Goal: Information Seeking & Learning: Learn about a topic

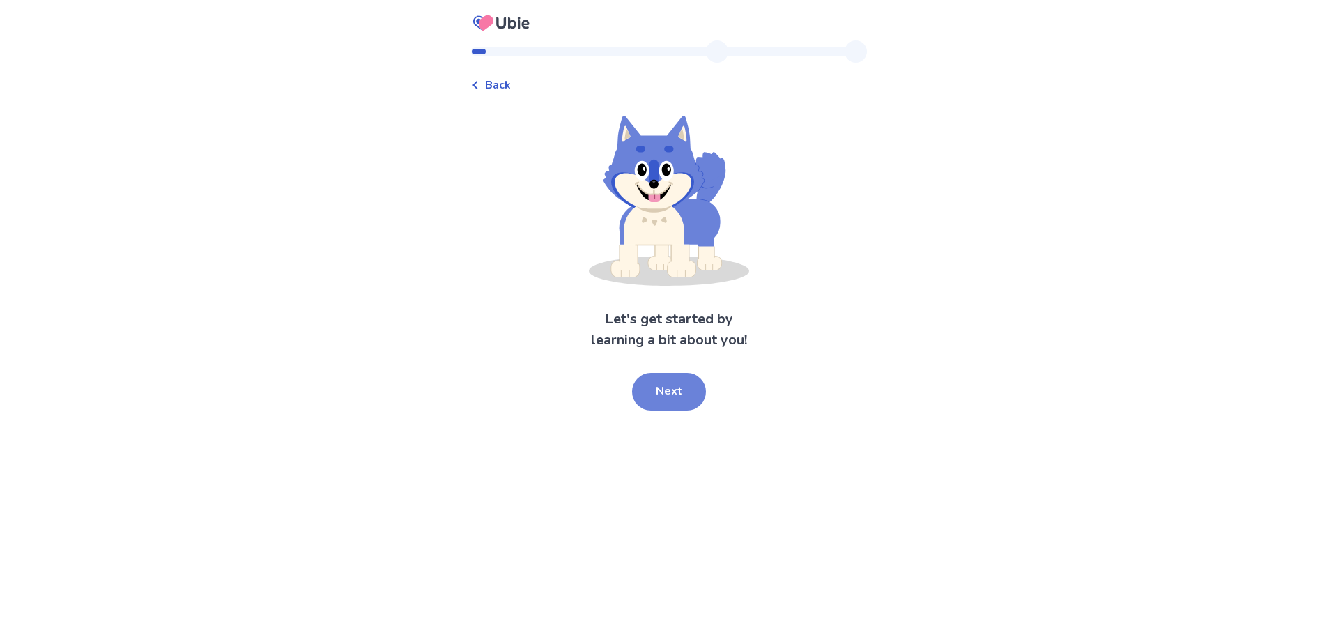
click at [660, 401] on button "Next" at bounding box center [669, 392] width 74 height 38
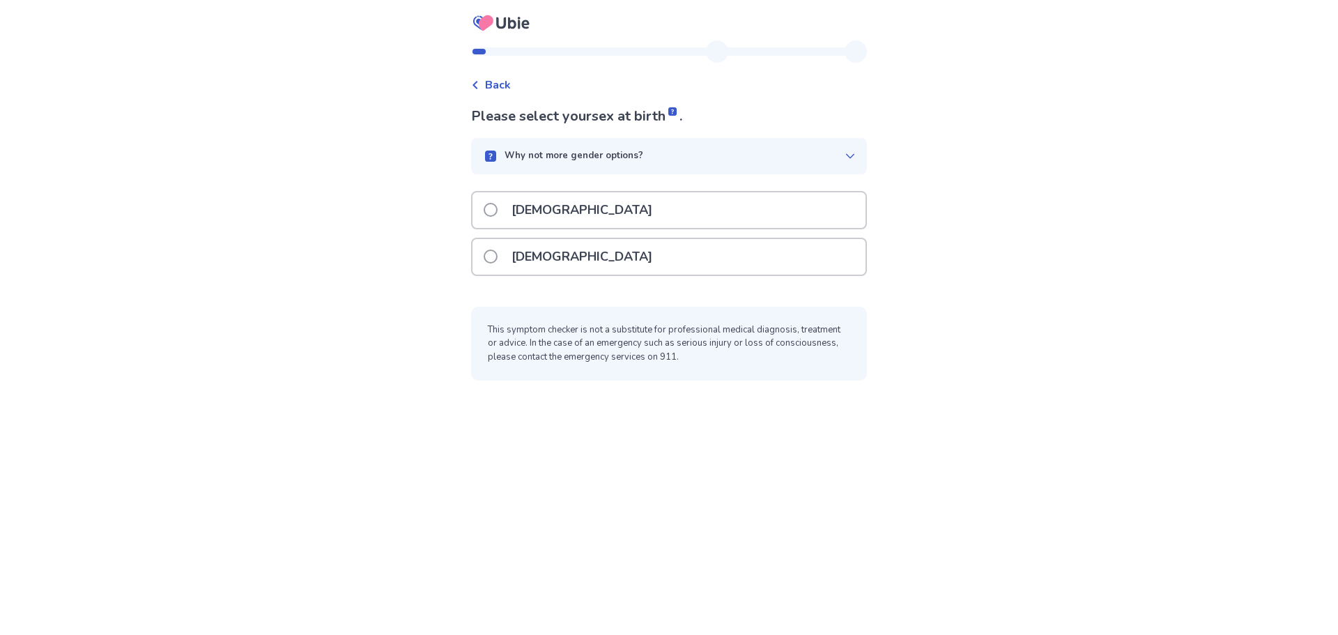
click at [496, 210] on span at bounding box center [491, 210] width 14 height 14
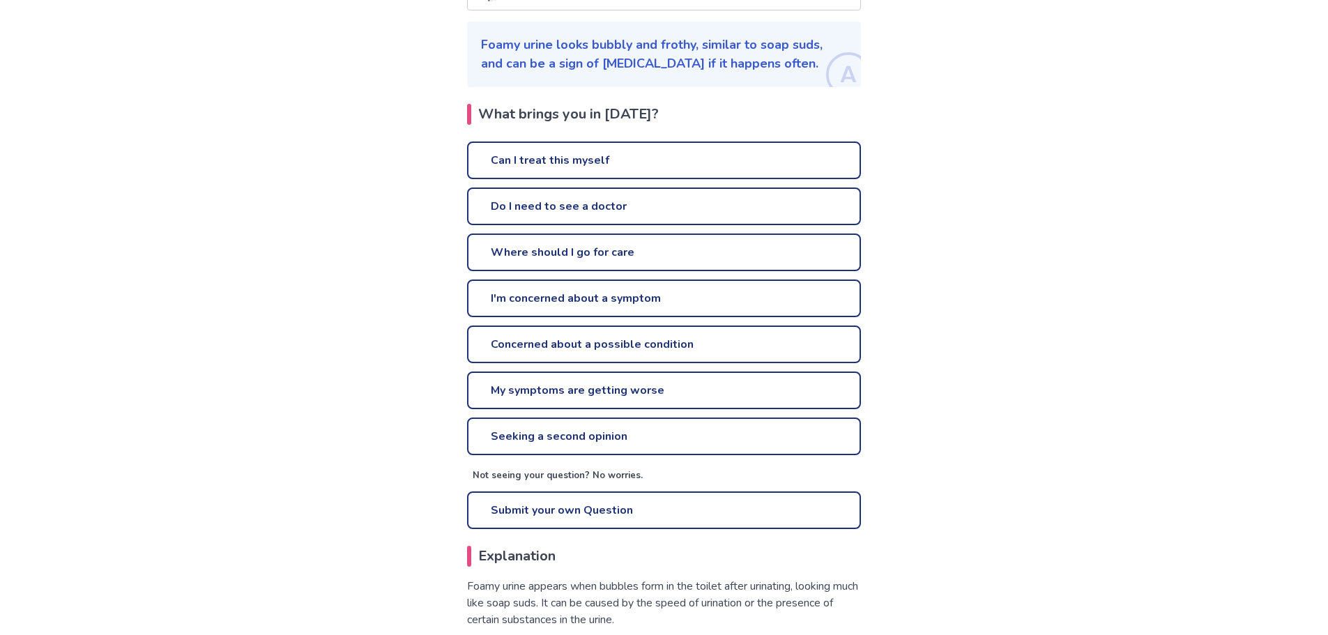
scroll to position [226, 0]
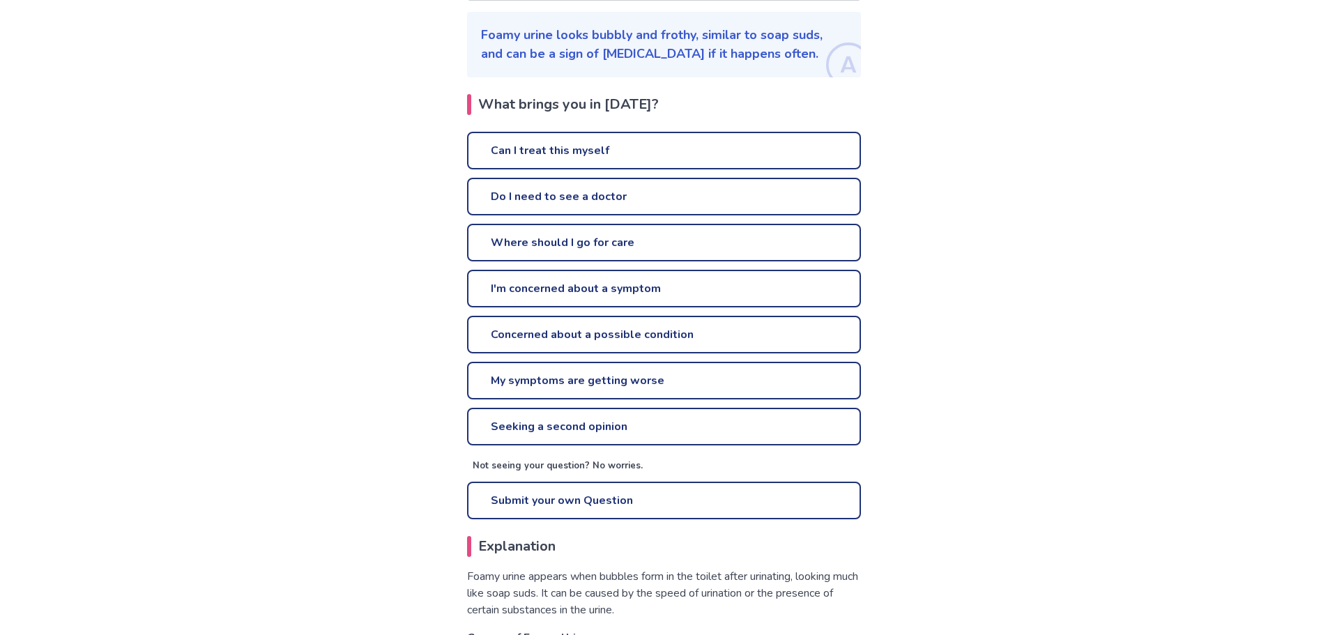
click at [596, 208] on link "Do I need to see a doctor" at bounding box center [664, 197] width 394 height 38
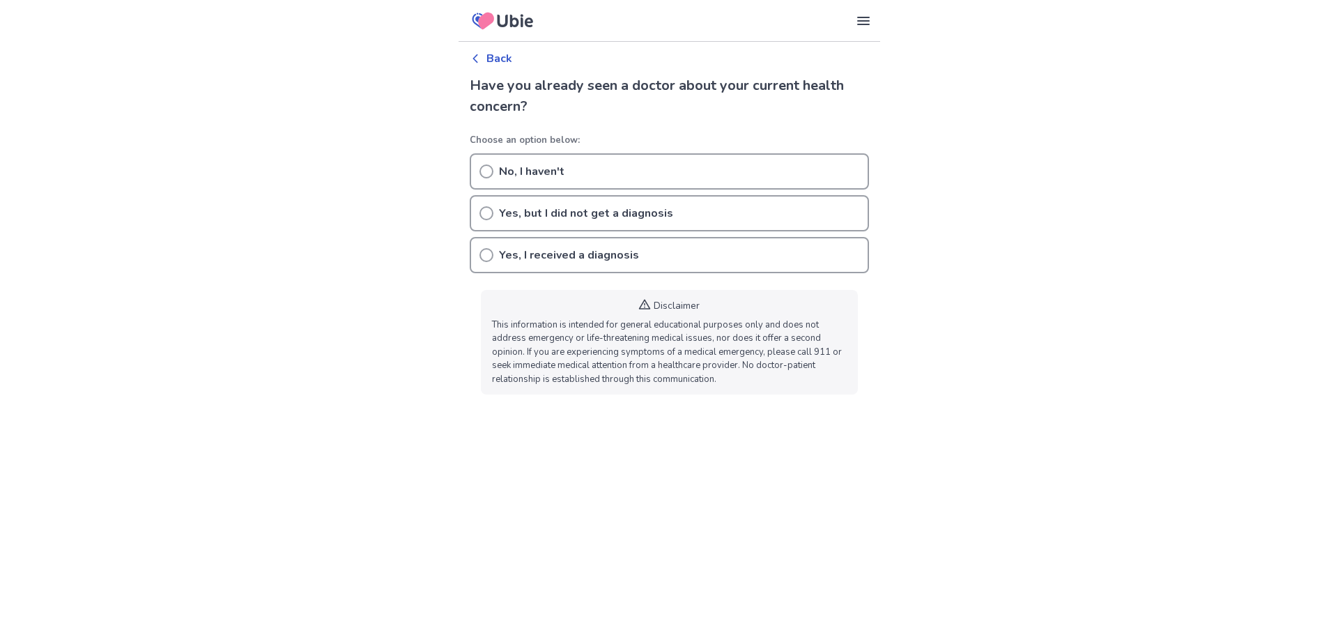
click at [484, 254] on icon at bounding box center [486, 255] width 14 height 14
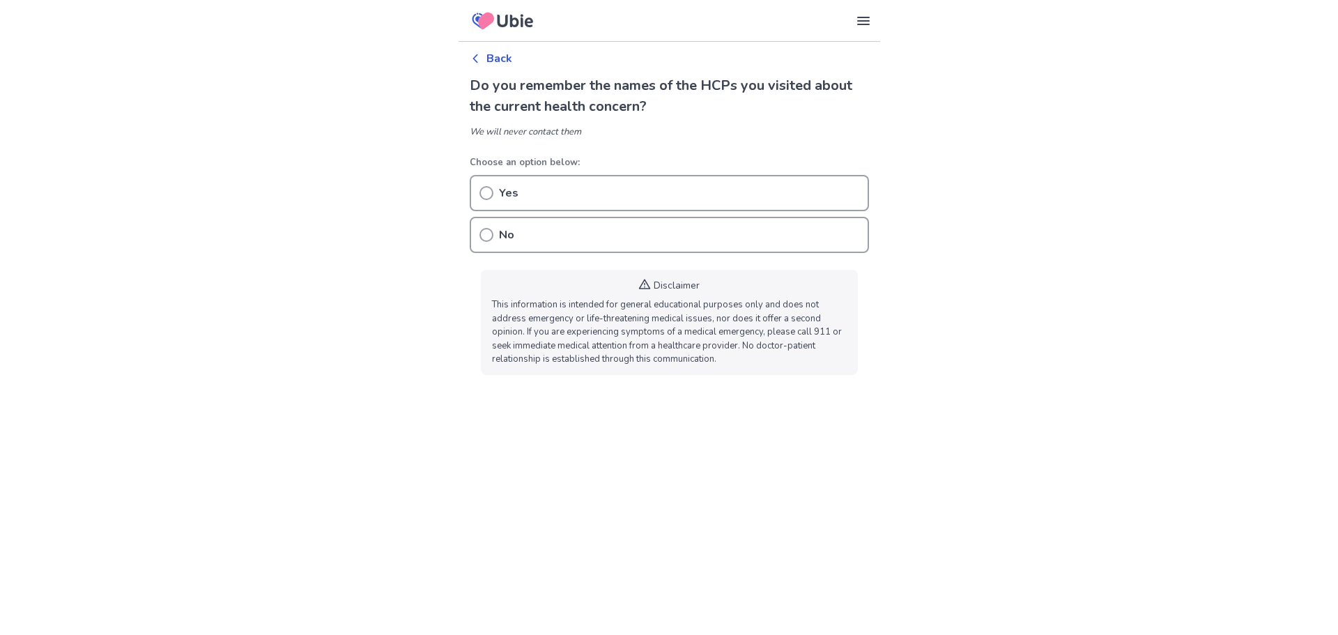
click at [482, 197] on circle at bounding box center [486, 193] width 13 height 13
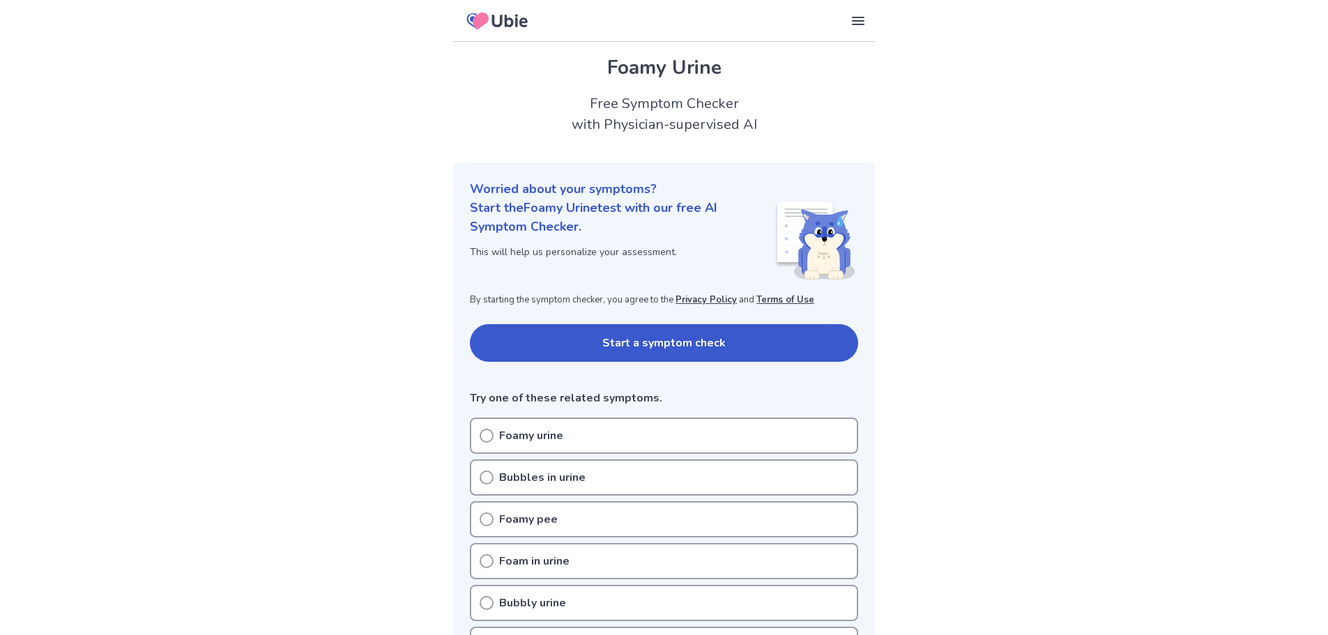
click at [482, 438] on icon at bounding box center [486, 436] width 14 height 14
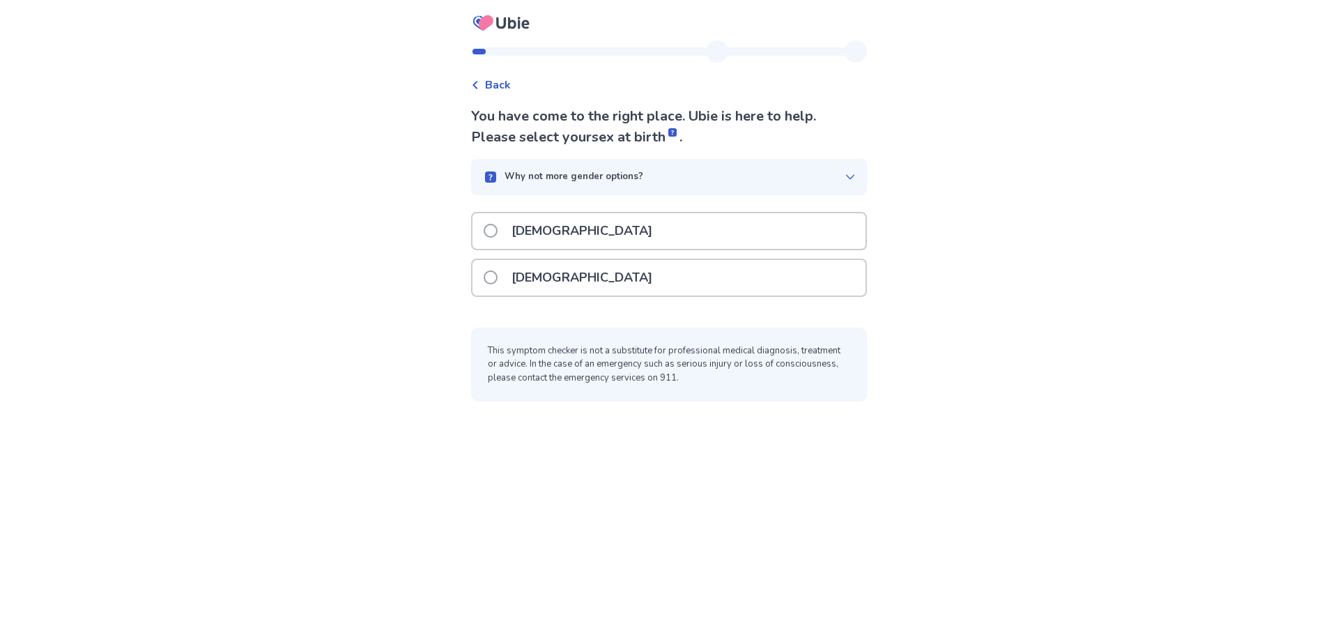
click at [503, 229] on label "[DEMOGRAPHIC_DATA]" at bounding box center [572, 231] width 177 height 36
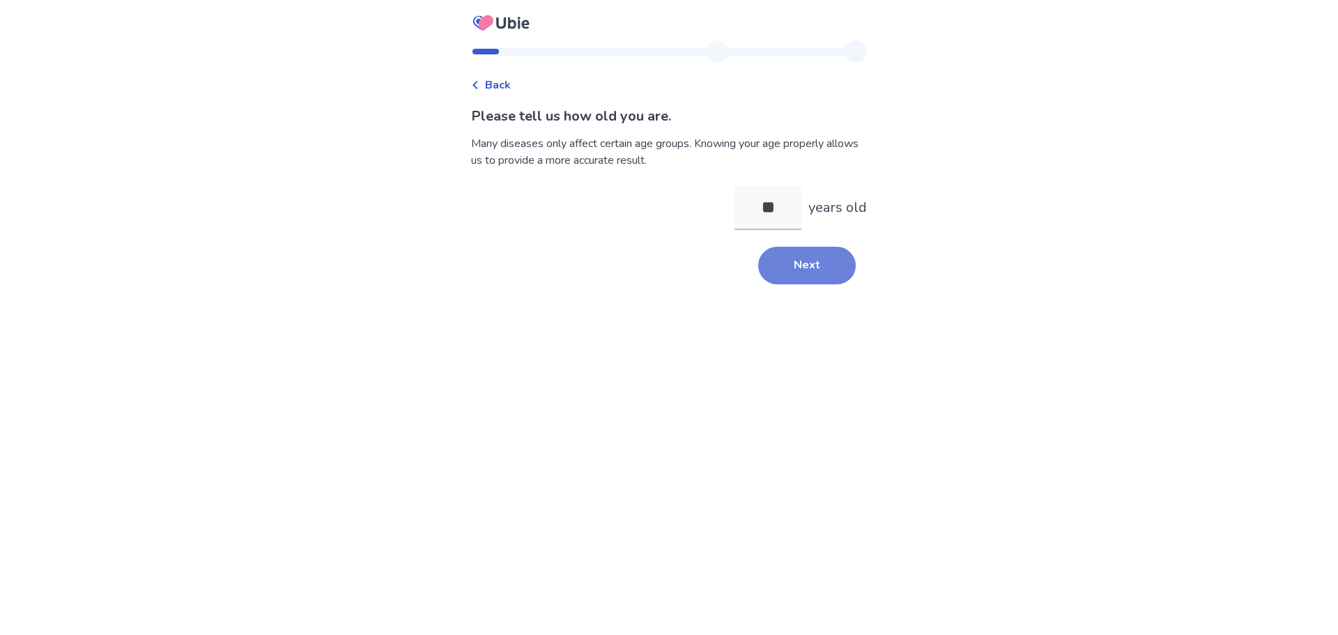
type input "**"
click at [788, 270] on button "Next" at bounding box center [807, 266] width 98 height 38
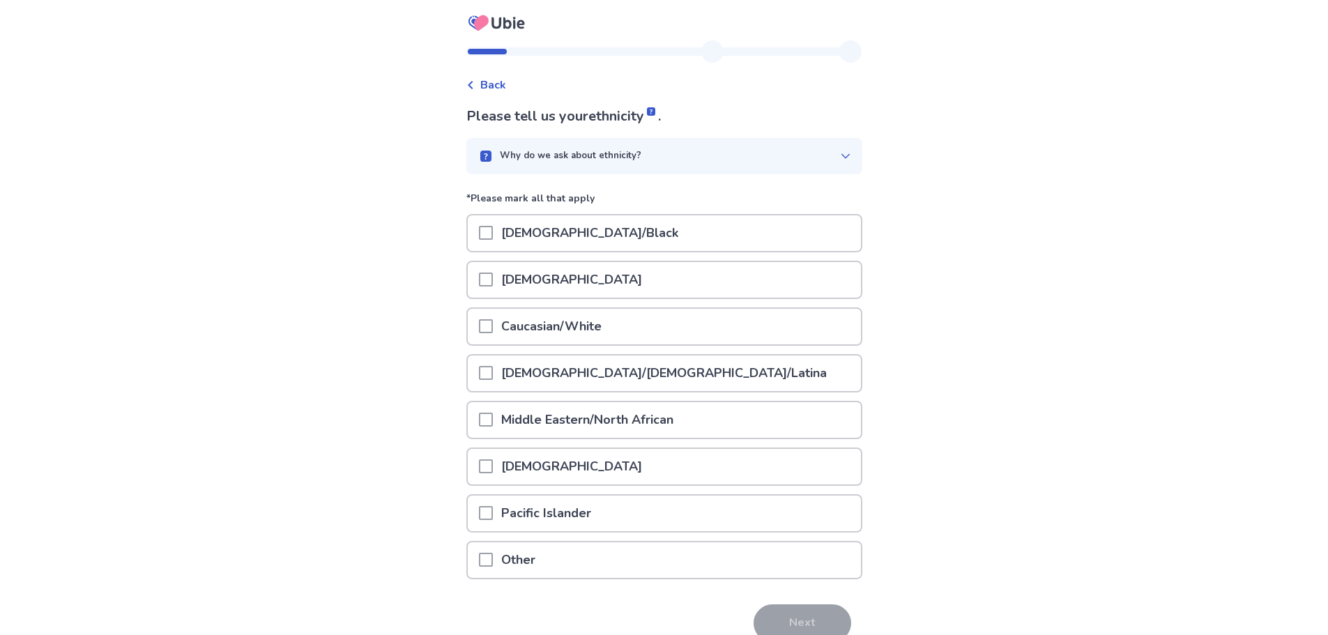
click at [493, 369] on span at bounding box center [486, 373] width 14 height 14
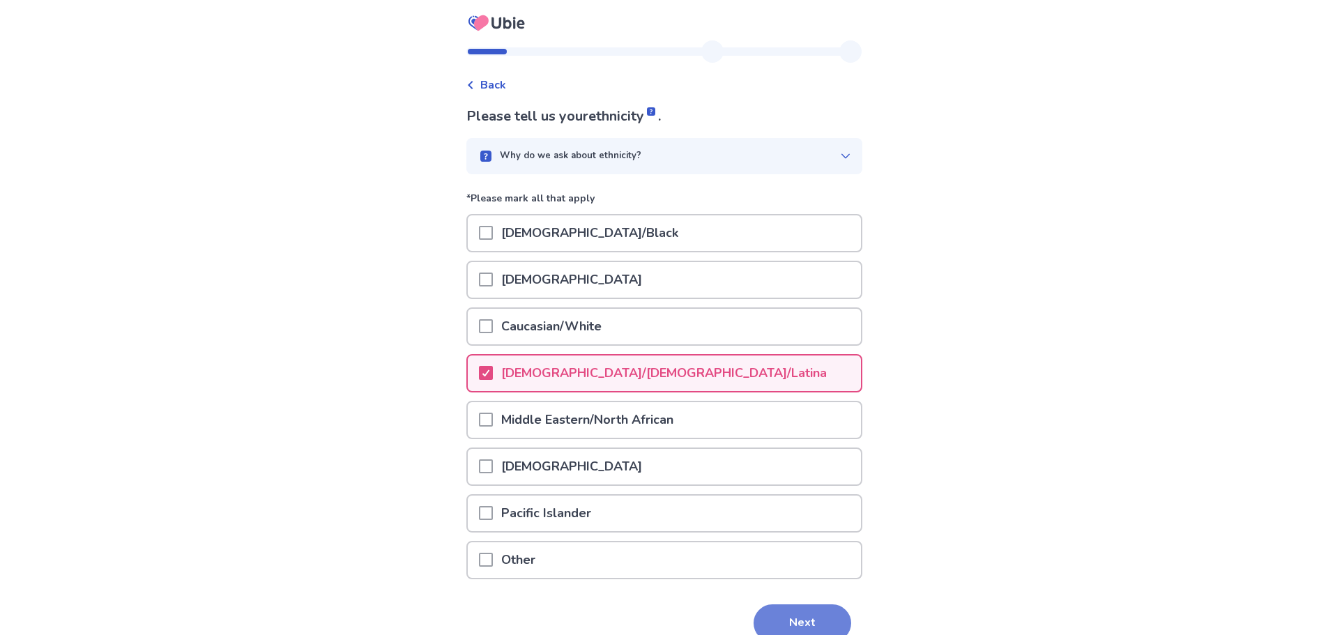
click at [787, 608] on button "Next" at bounding box center [802, 623] width 98 height 38
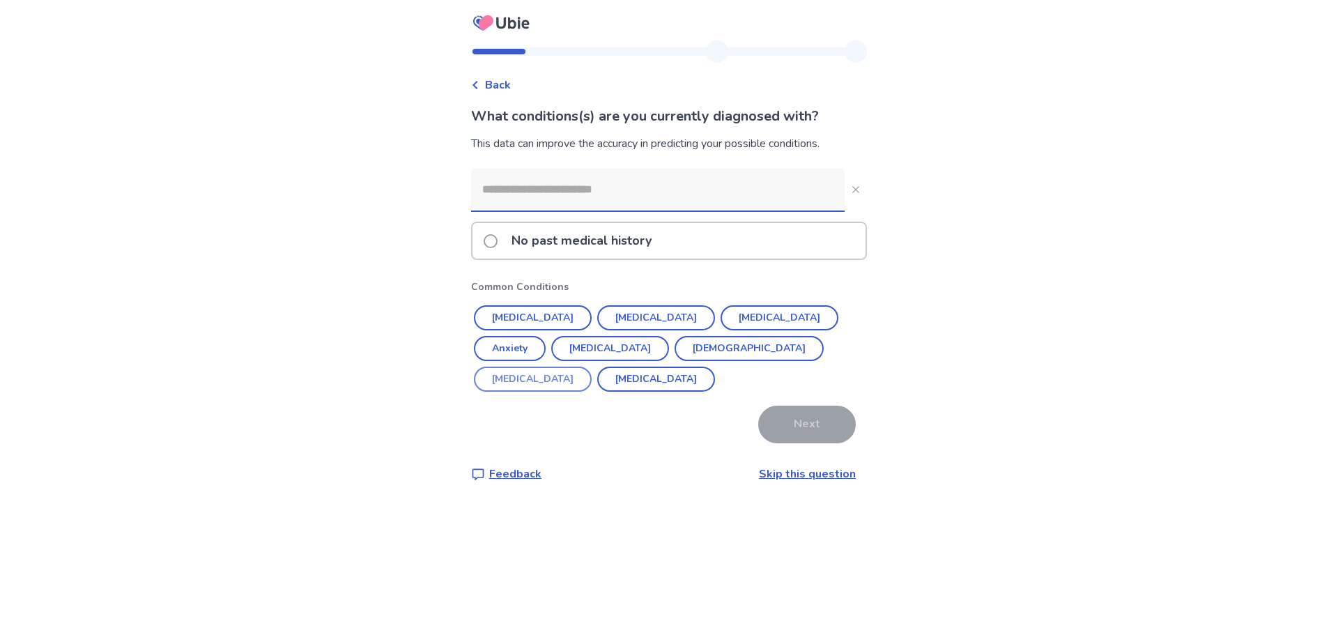
click at [721, 321] on button "[MEDICAL_DATA]" at bounding box center [780, 317] width 118 height 25
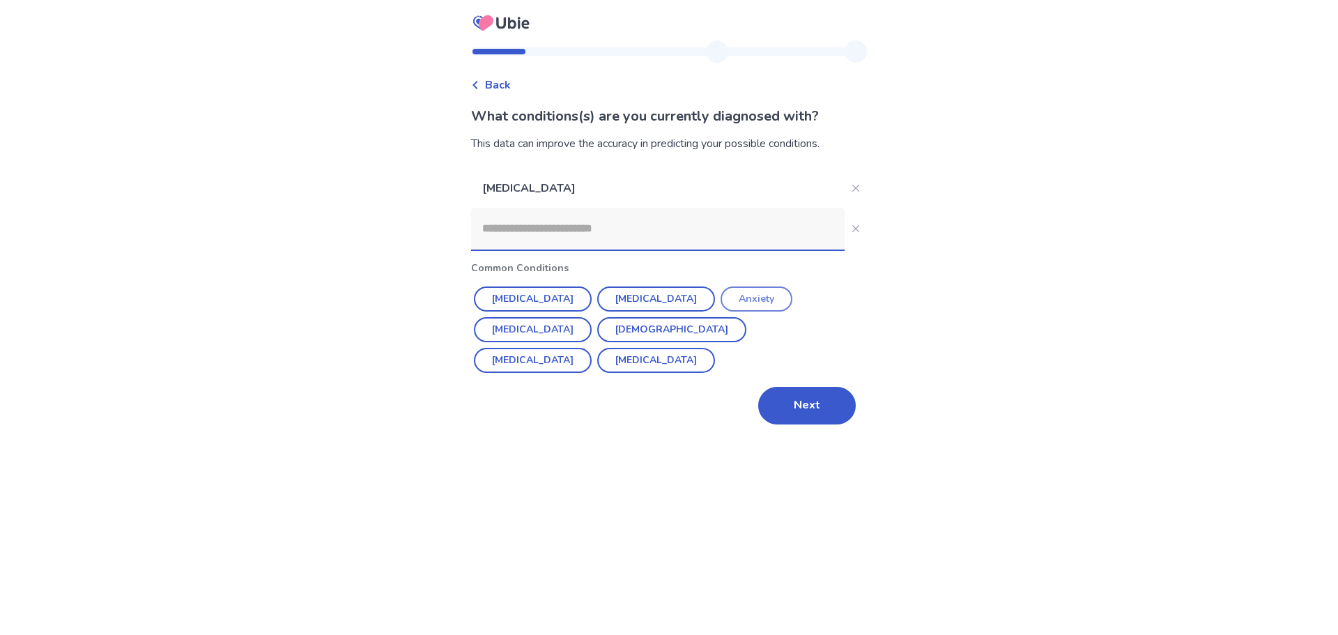
click at [721, 293] on button "Anxiety" at bounding box center [757, 298] width 72 height 25
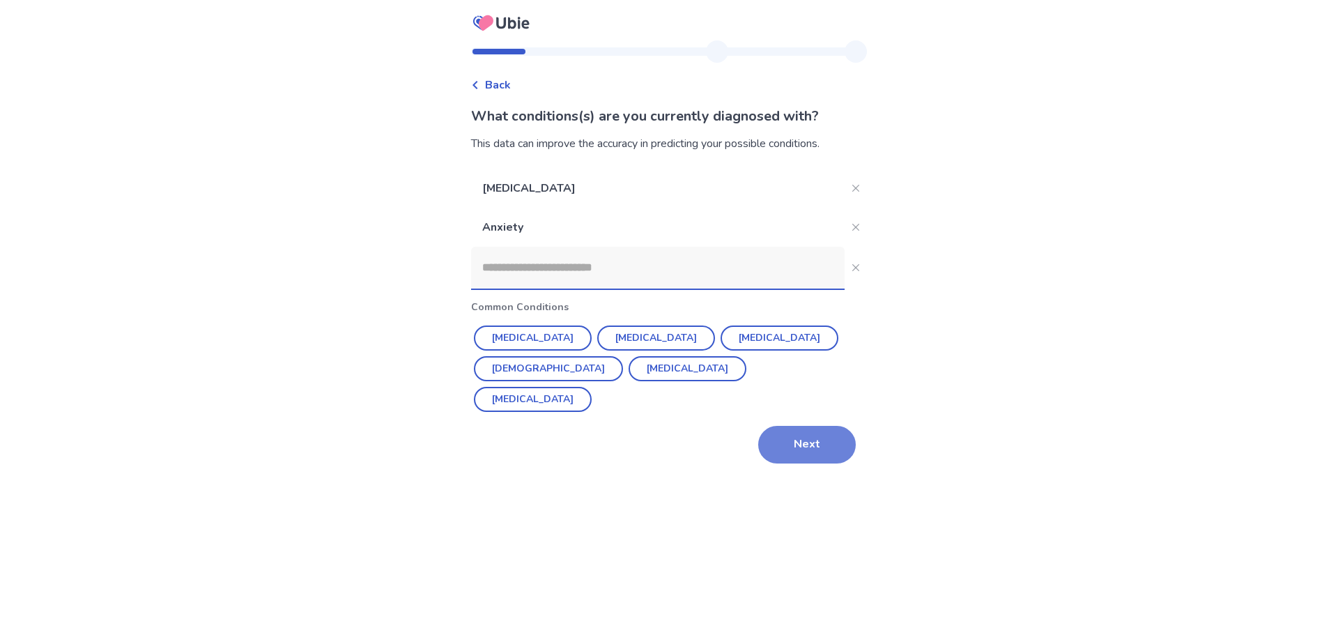
click at [771, 441] on button "Next" at bounding box center [807, 445] width 98 height 38
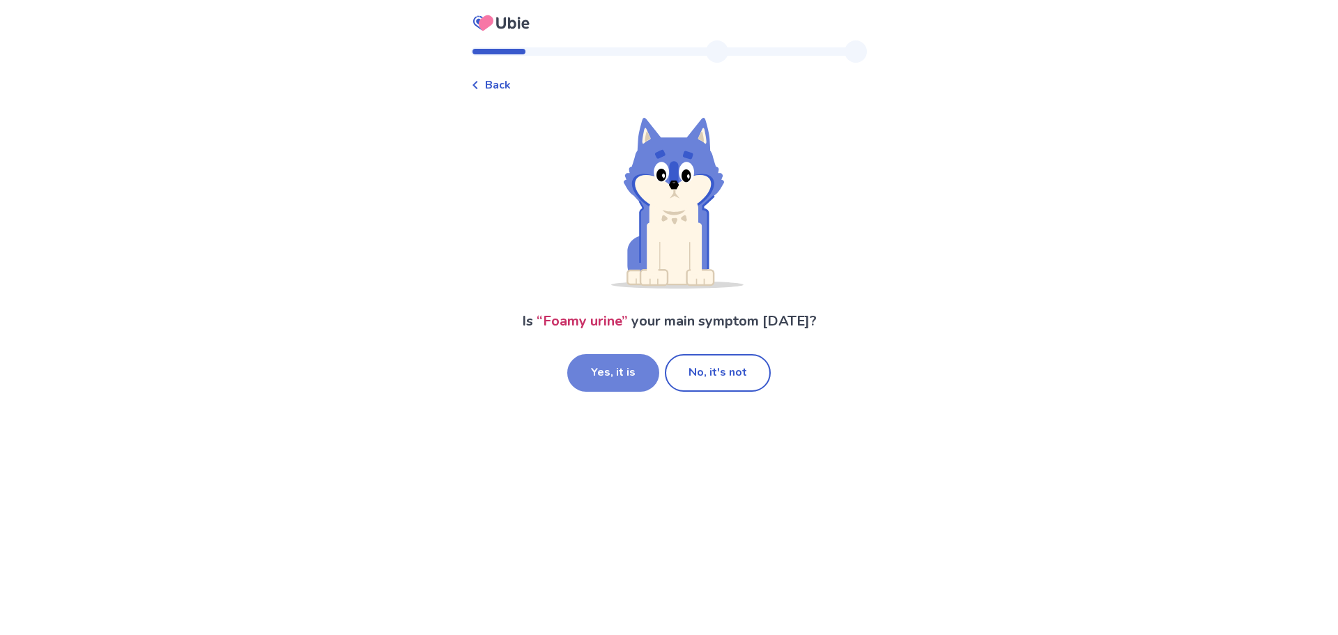
click at [598, 368] on button "Yes, it is" at bounding box center [613, 373] width 92 height 38
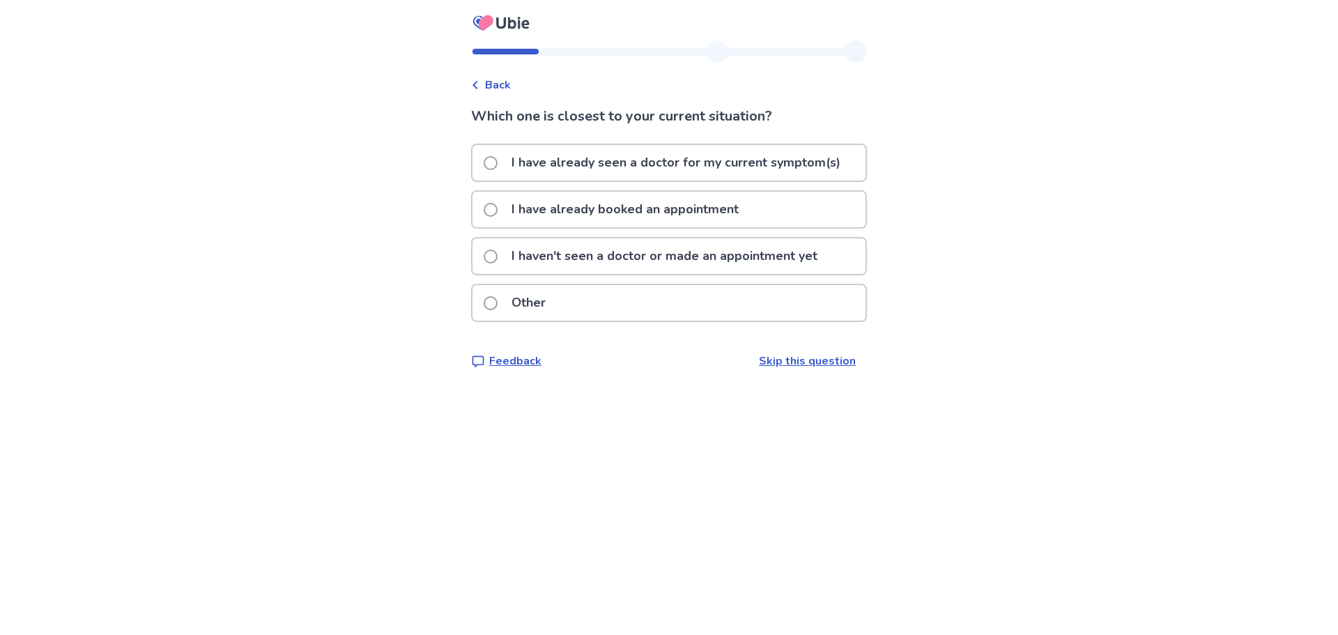
click at [496, 214] on span at bounding box center [491, 210] width 14 height 14
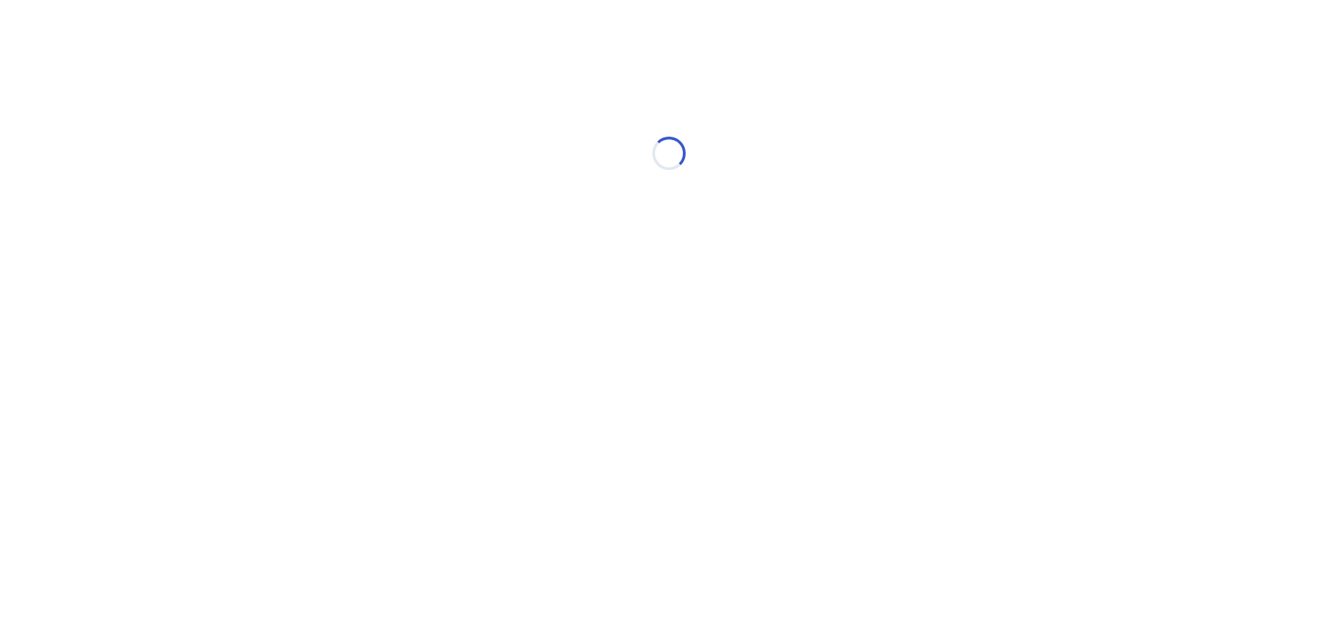
select select "*"
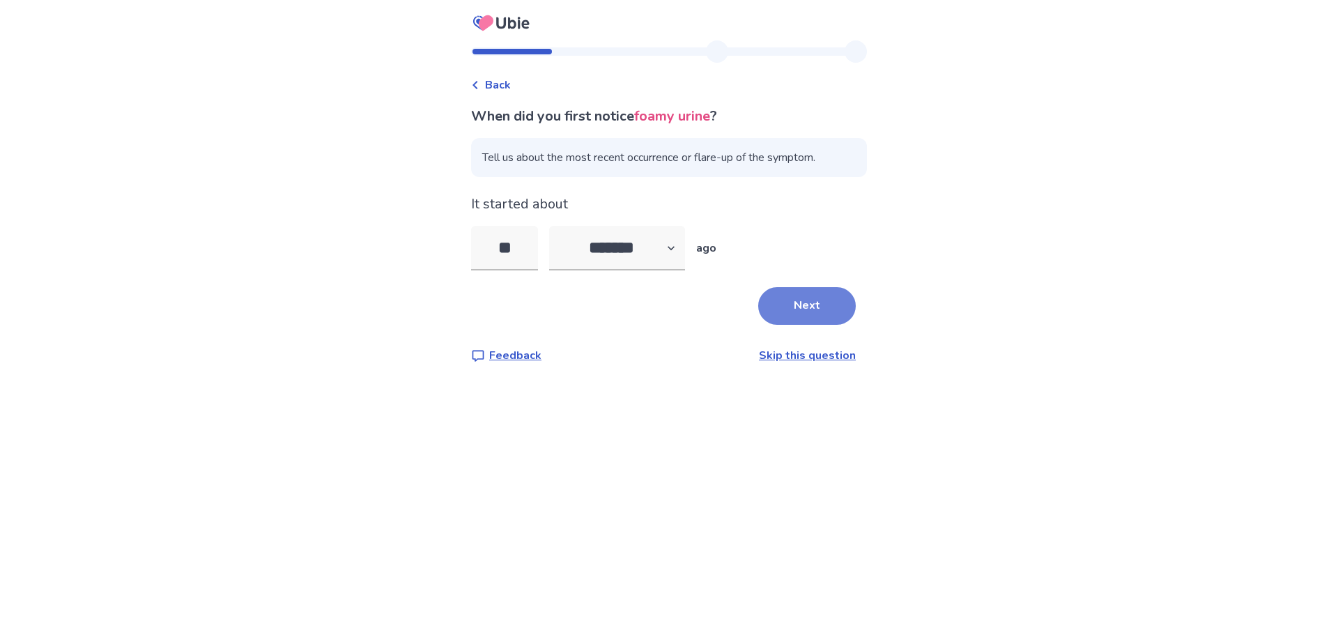
type input "**"
click at [793, 295] on button "Next" at bounding box center [807, 306] width 98 height 38
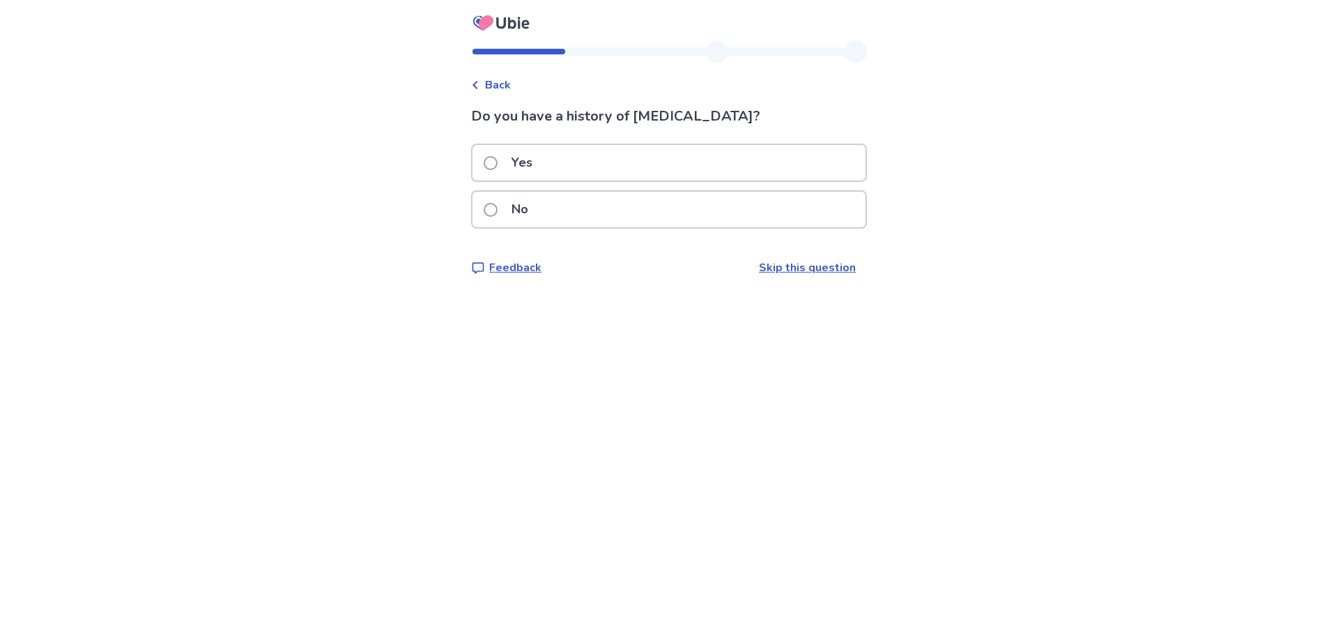
click at [491, 208] on div "No" at bounding box center [668, 210] width 393 height 36
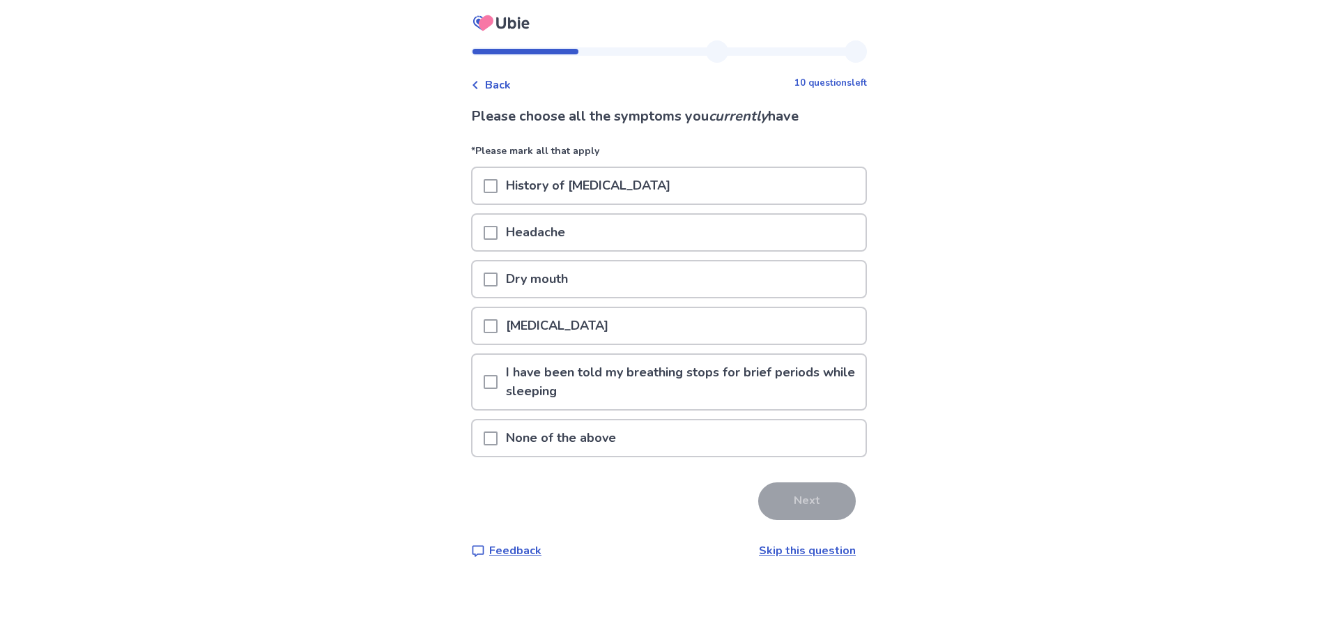
click at [498, 440] on span at bounding box center [491, 438] width 14 height 14
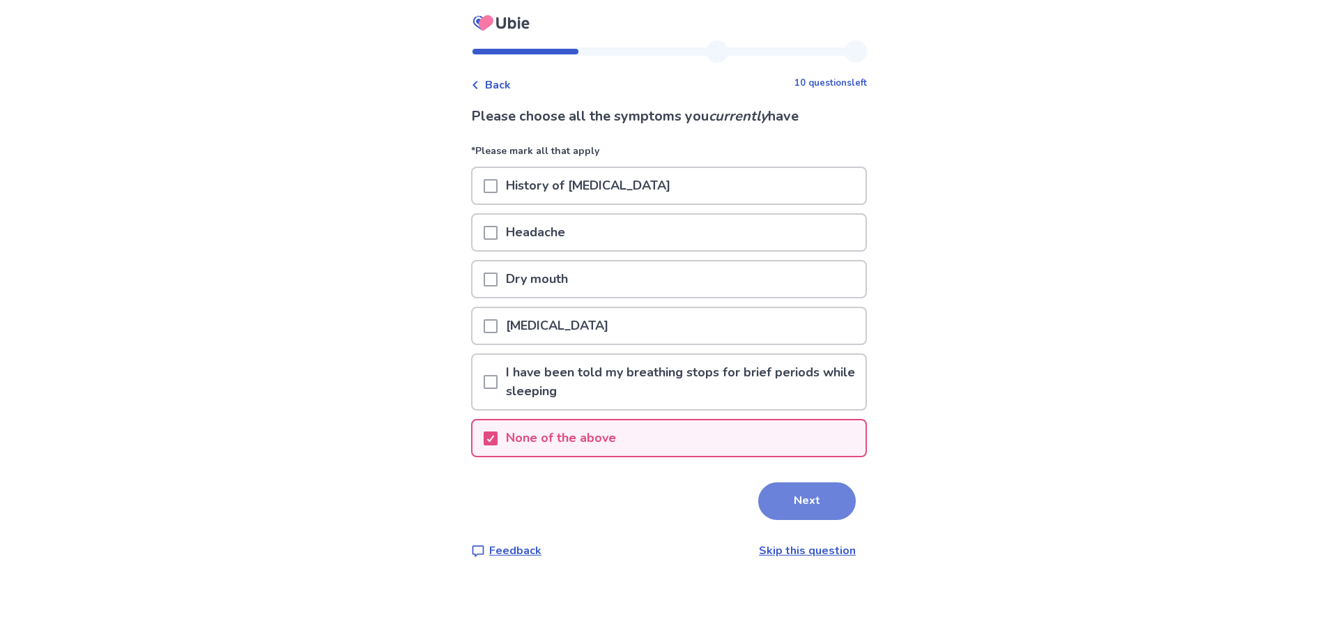
click at [801, 502] on button "Next" at bounding box center [807, 501] width 98 height 38
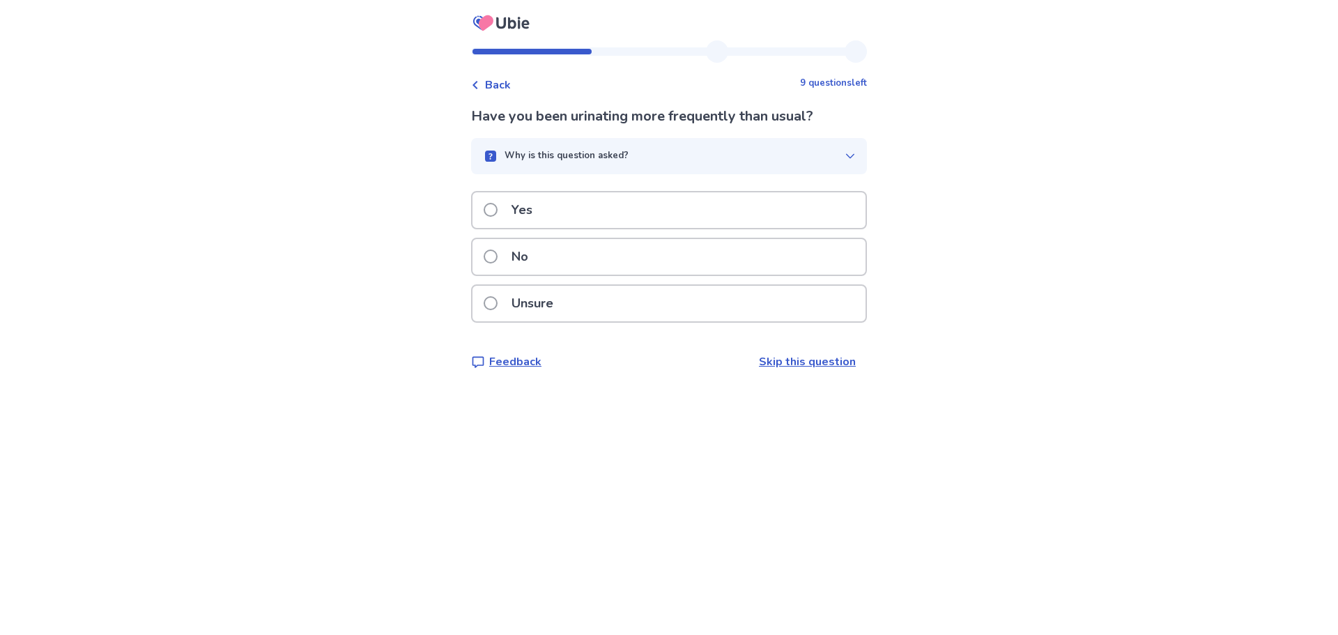
click at [498, 259] on span at bounding box center [491, 256] width 14 height 14
click at [506, 258] on label "No" at bounding box center [510, 257] width 53 height 36
click at [498, 262] on span at bounding box center [491, 256] width 14 height 14
click at [497, 256] on span at bounding box center [491, 256] width 14 height 14
click at [506, 256] on label "No" at bounding box center [510, 257] width 53 height 36
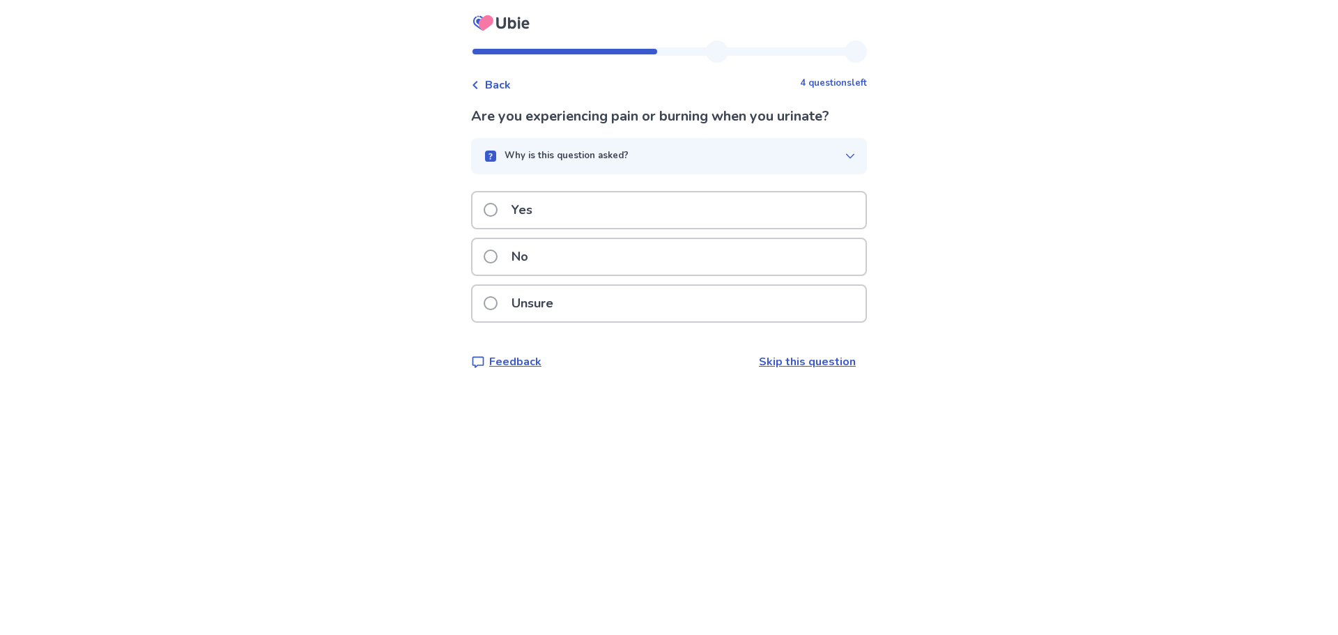
click at [492, 258] on span at bounding box center [491, 256] width 14 height 14
click at [496, 256] on span at bounding box center [491, 256] width 14 height 14
click at [498, 255] on span at bounding box center [491, 256] width 14 height 14
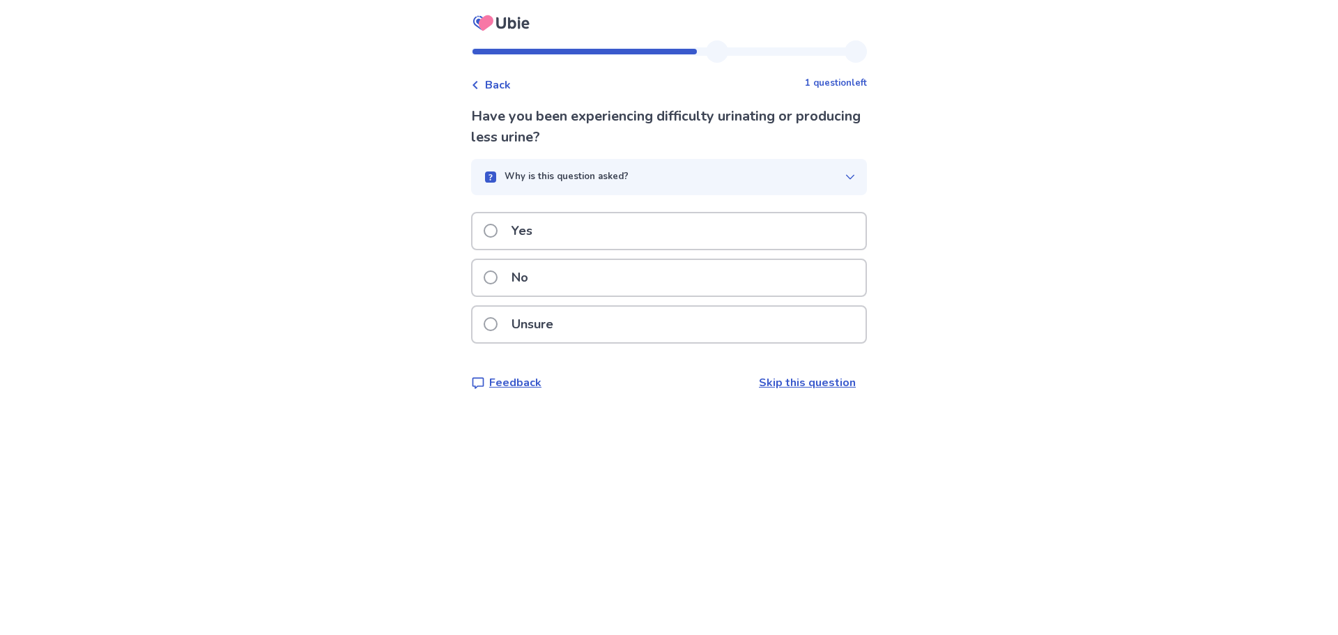
click at [507, 277] on label "No" at bounding box center [510, 278] width 53 height 36
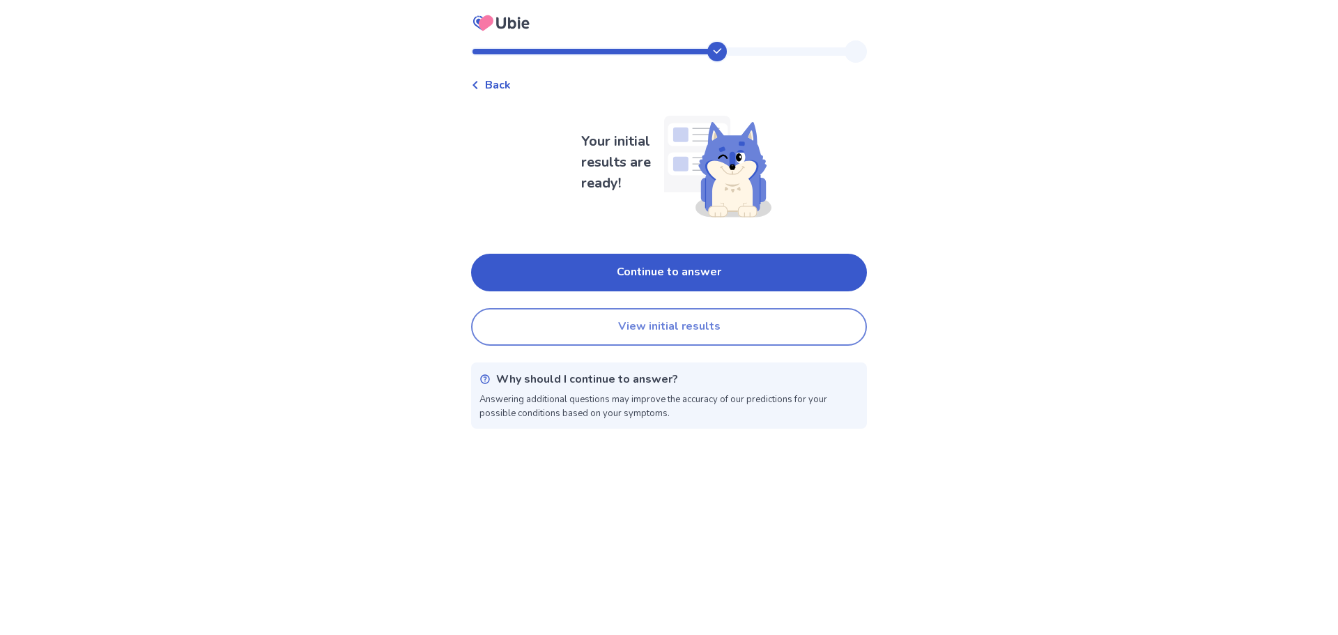
click at [711, 324] on button "View initial results" at bounding box center [669, 327] width 396 height 38
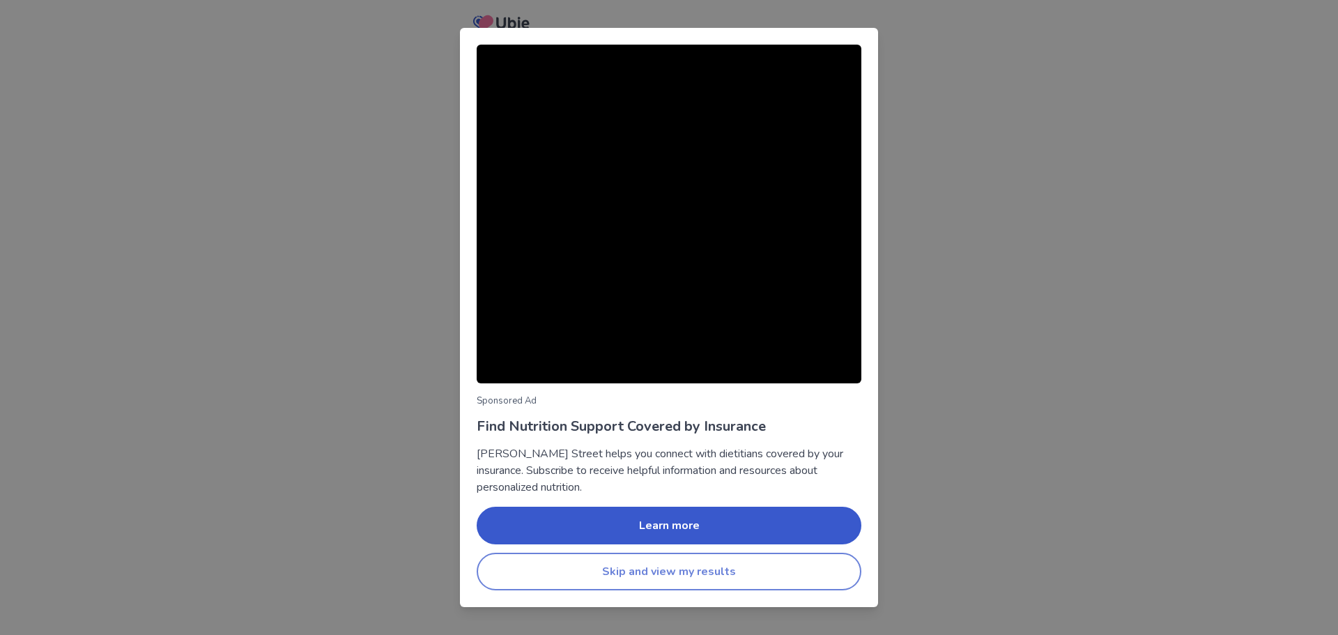
click at [691, 578] on button "Skip and view my results" at bounding box center [669, 572] width 385 height 38
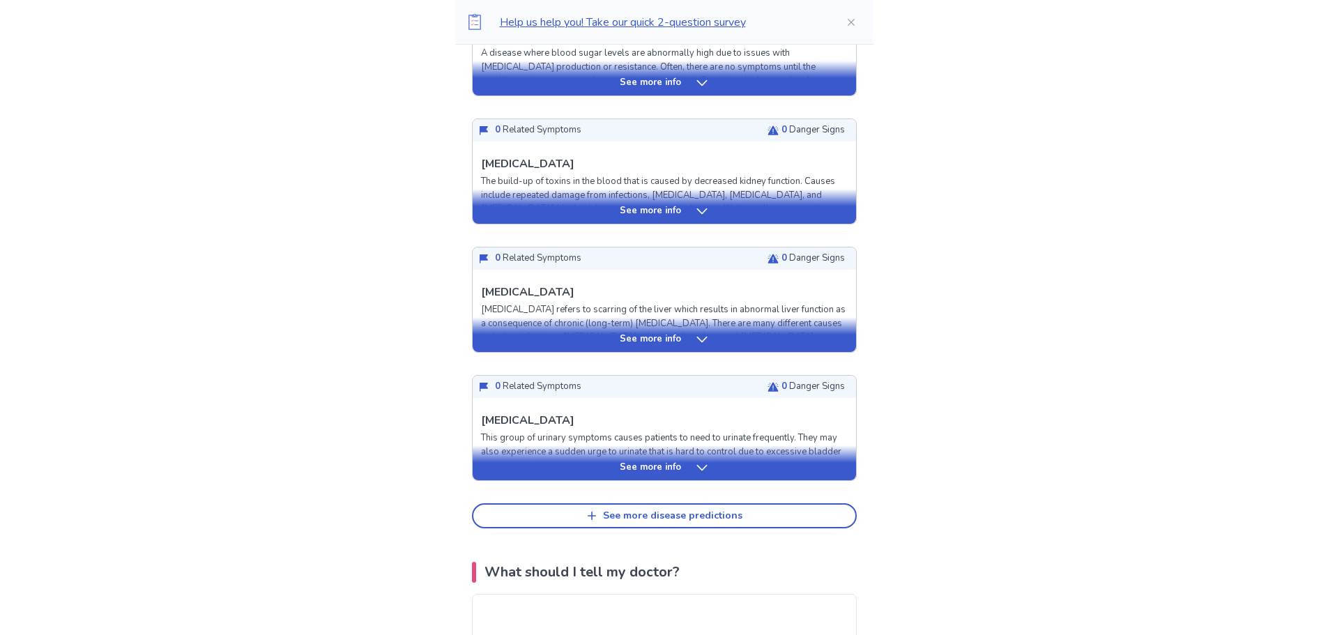
scroll to position [520, 0]
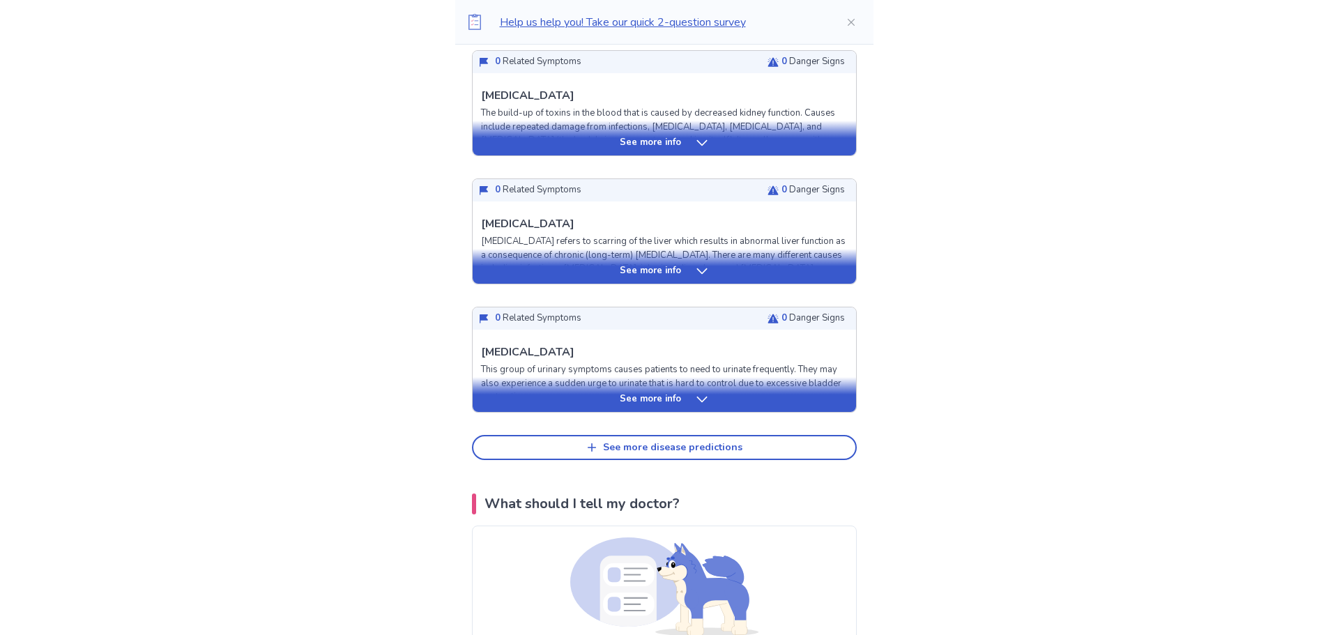
click at [695, 402] on icon at bounding box center [702, 399] width 14 height 14
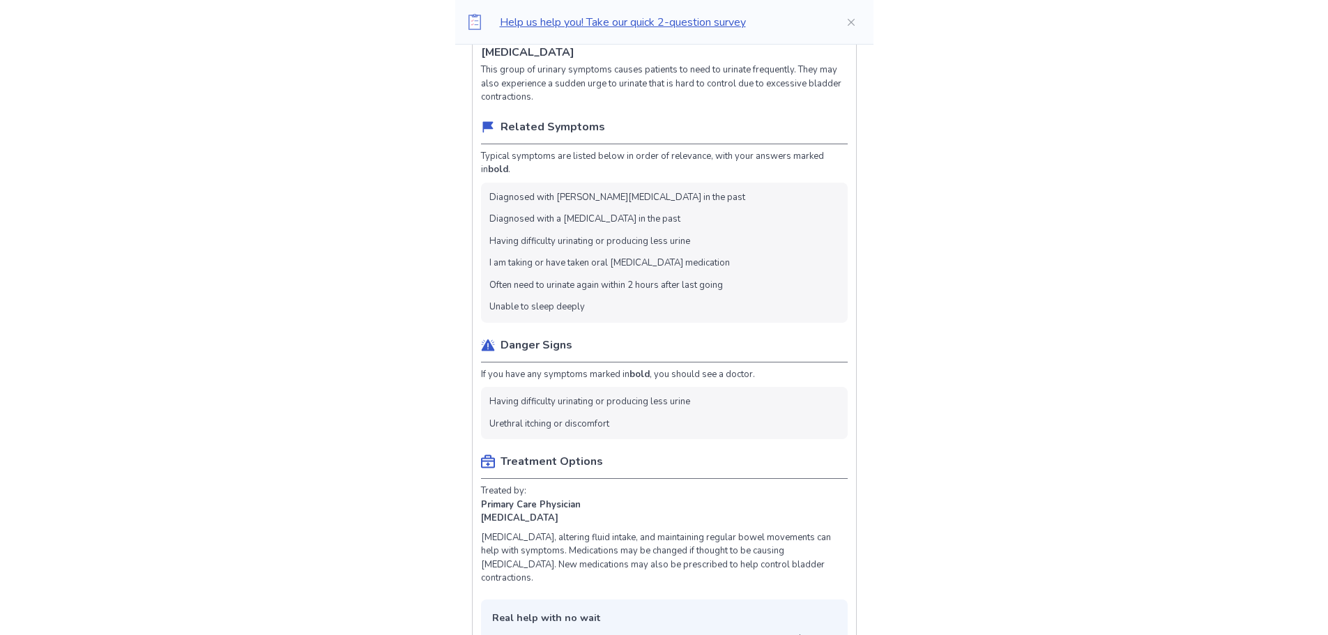
scroll to position [0, 0]
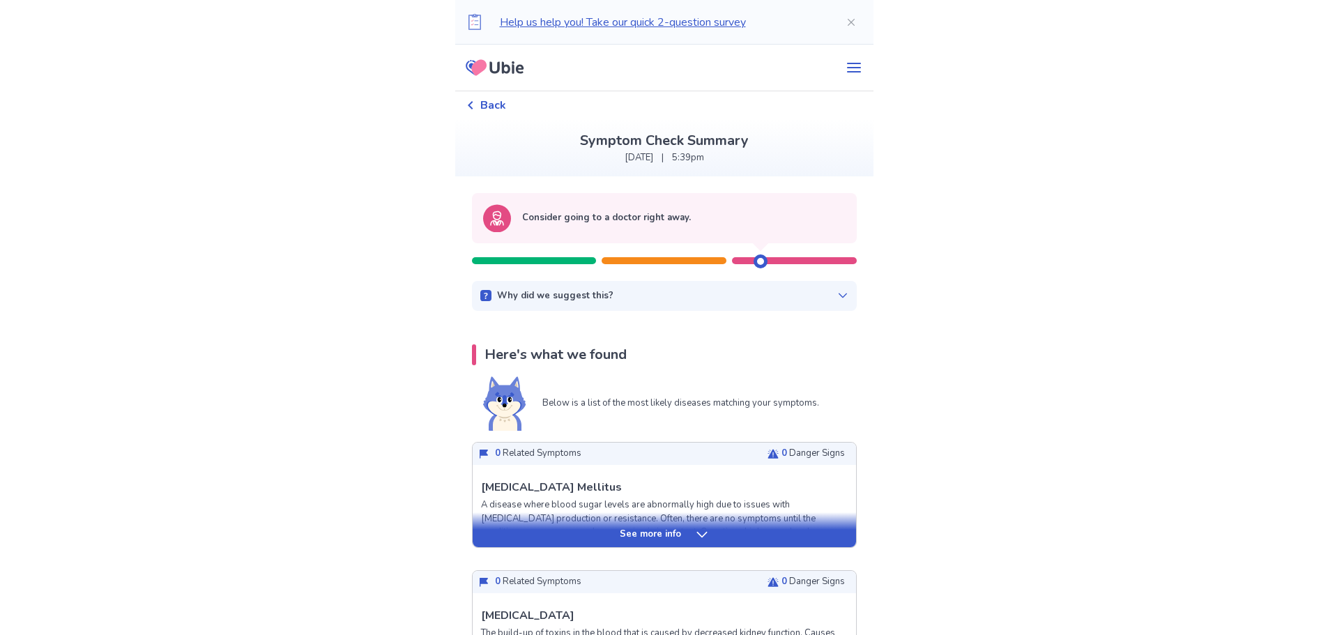
click at [729, 295] on div "Why did we suggest this?" at bounding box center [664, 296] width 368 height 14
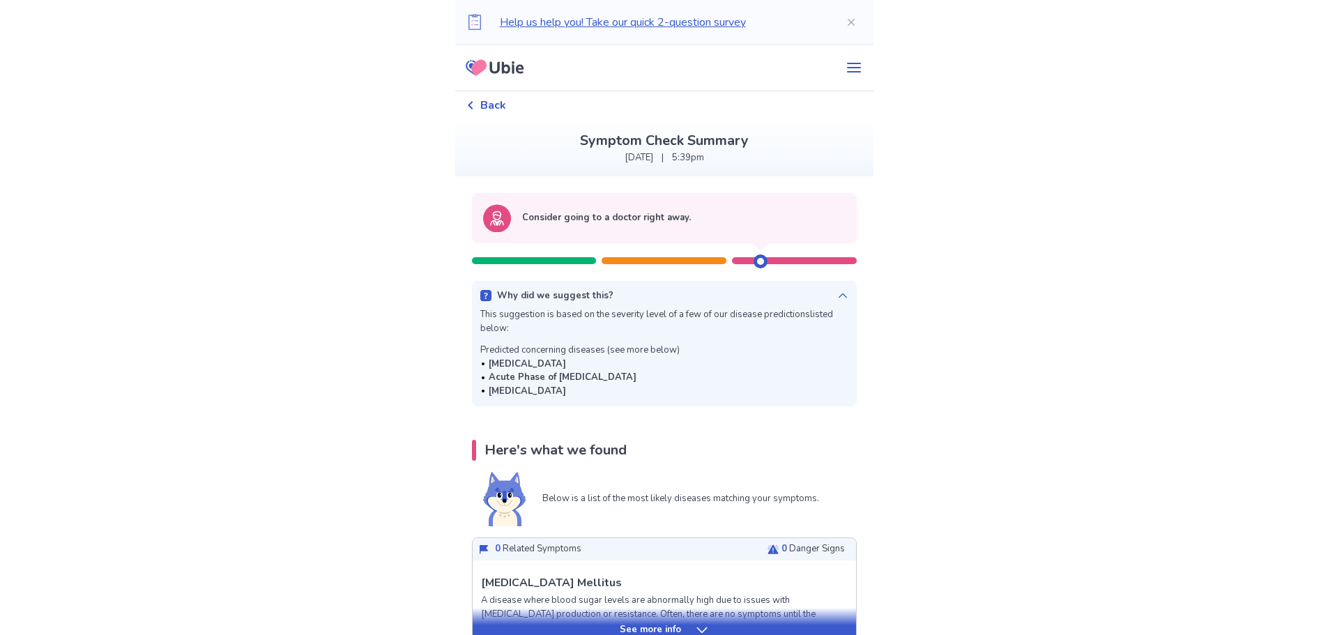
click at [486, 107] on div "Back" at bounding box center [486, 105] width 40 height 17
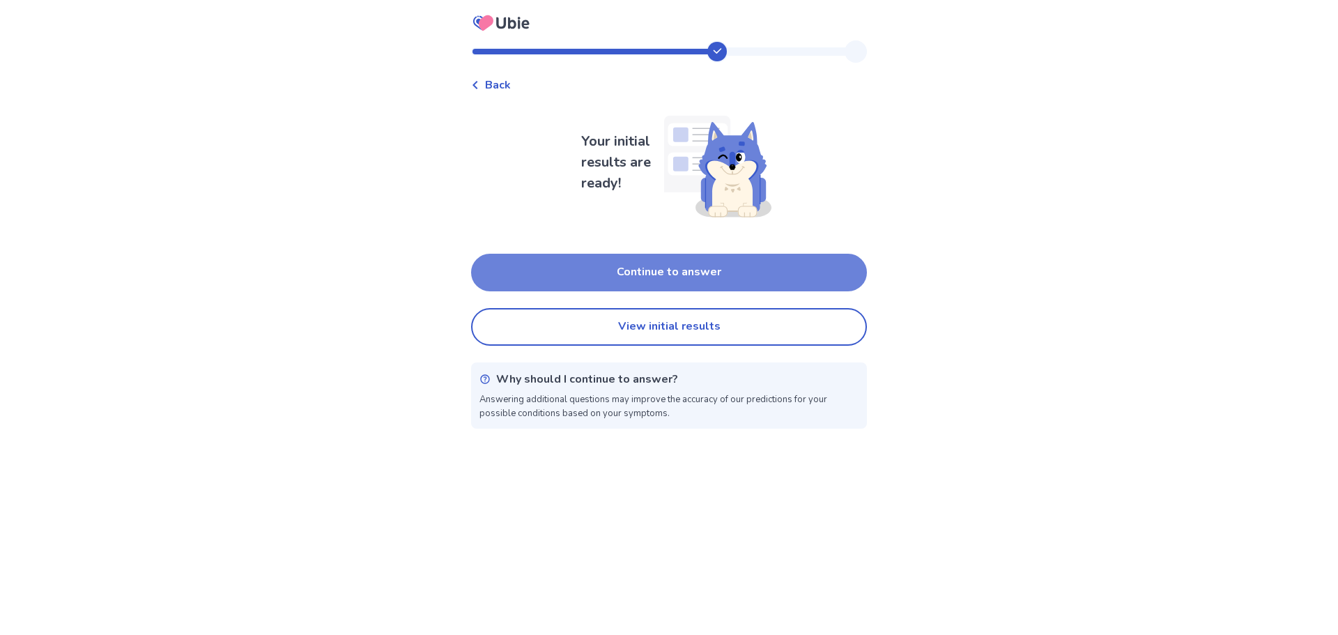
click at [658, 277] on button "Continue to answer" at bounding box center [669, 273] width 396 height 38
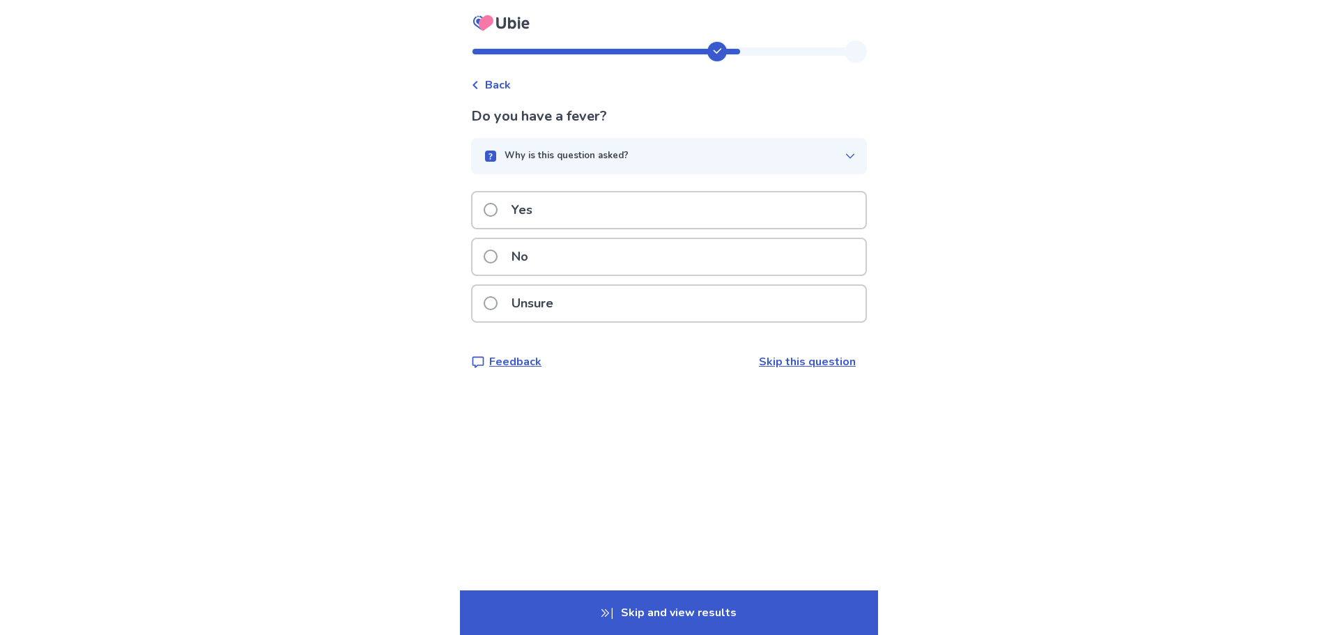
click at [597, 259] on div "No" at bounding box center [668, 257] width 393 height 36
click at [509, 255] on label "No" at bounding box center [510, 257] width 53 height 36
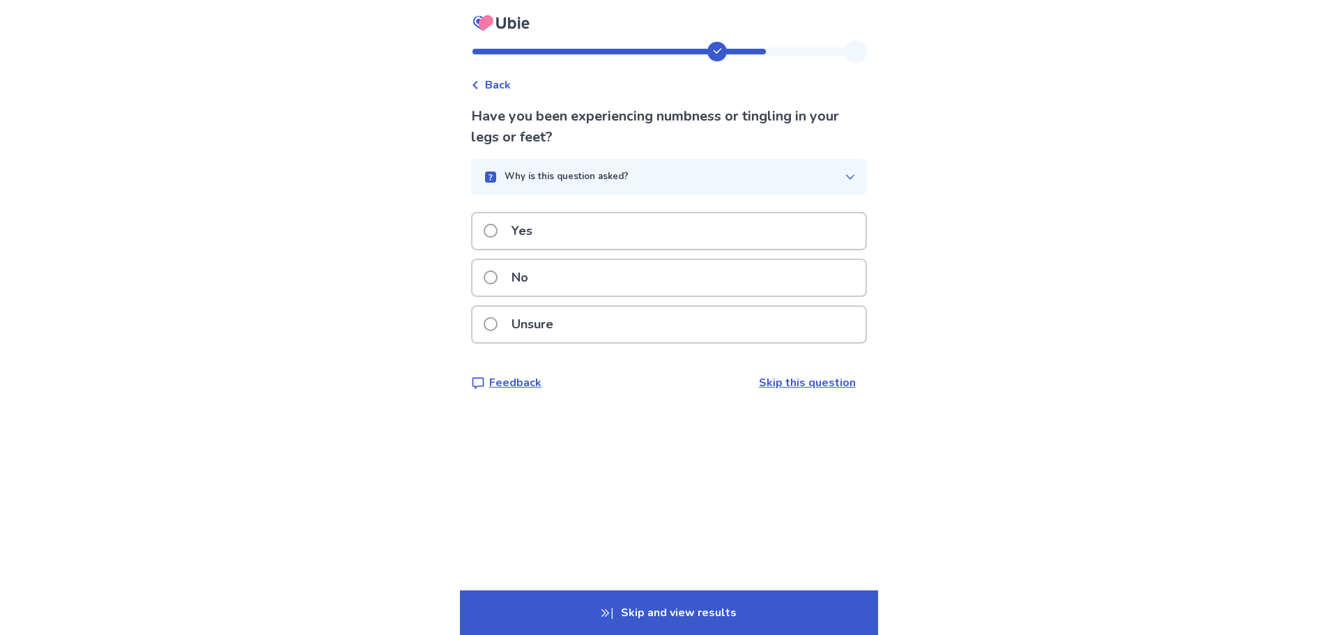
click at [536, 275] on p "No" at bounding box center [519, 278] width 33 height 36
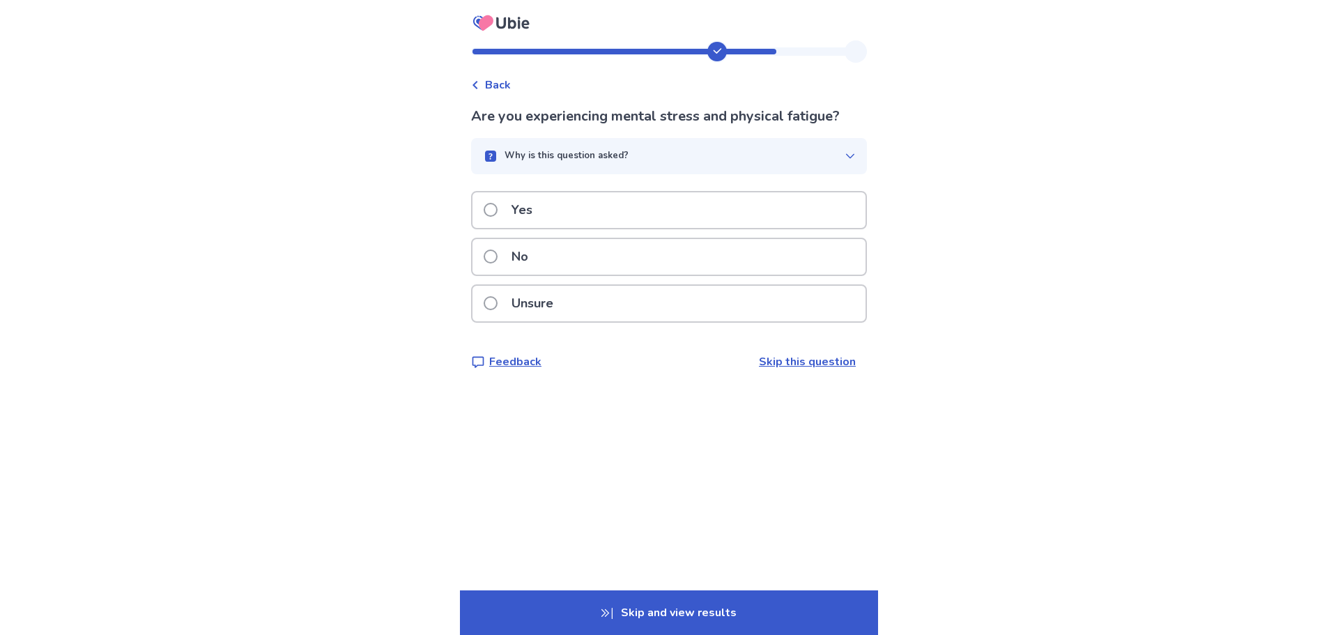
click at [498, 261] on span at bounding box center [491, 256] width 14 height 14
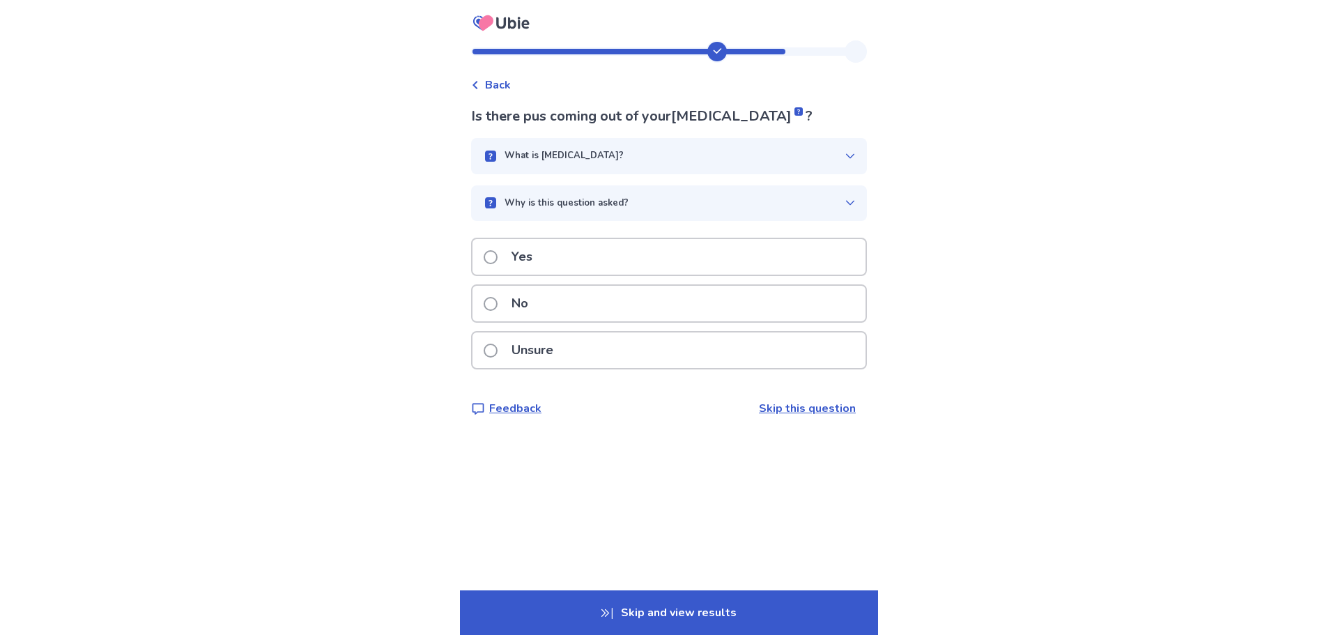
click at [498, 300] on span at bounding box center [491, 304] width 14 height 14
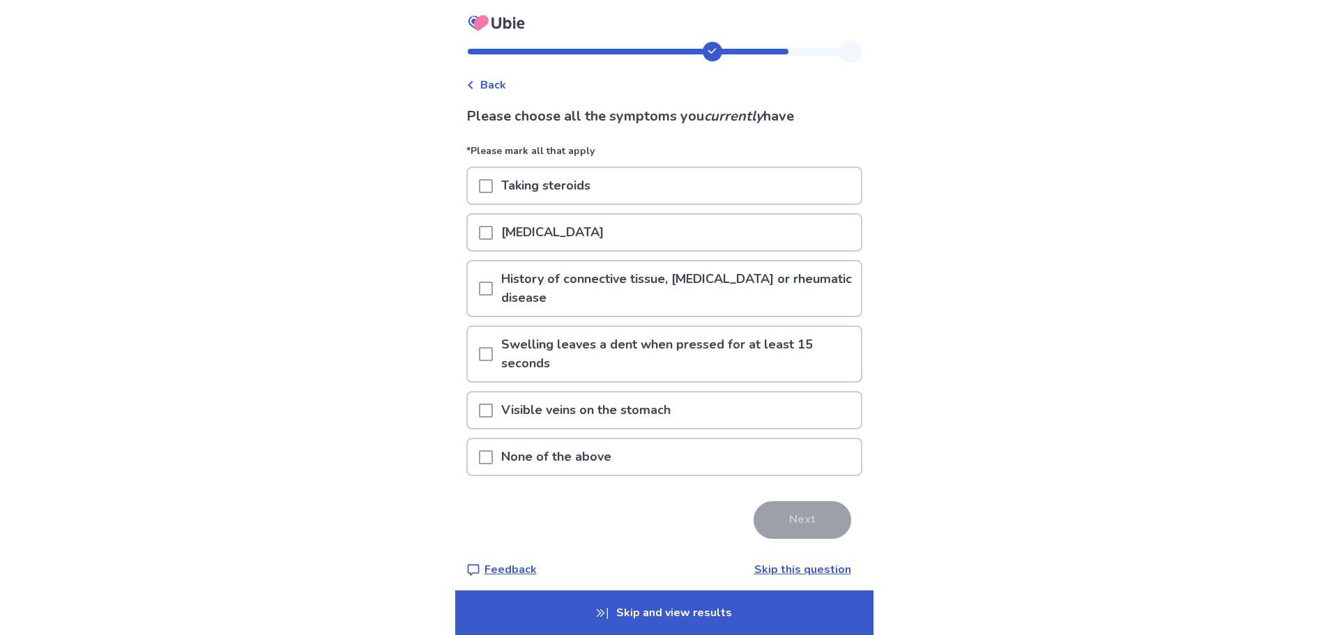
click at [493, 459] on span at bounding box center [486, 457] width 14 height 14
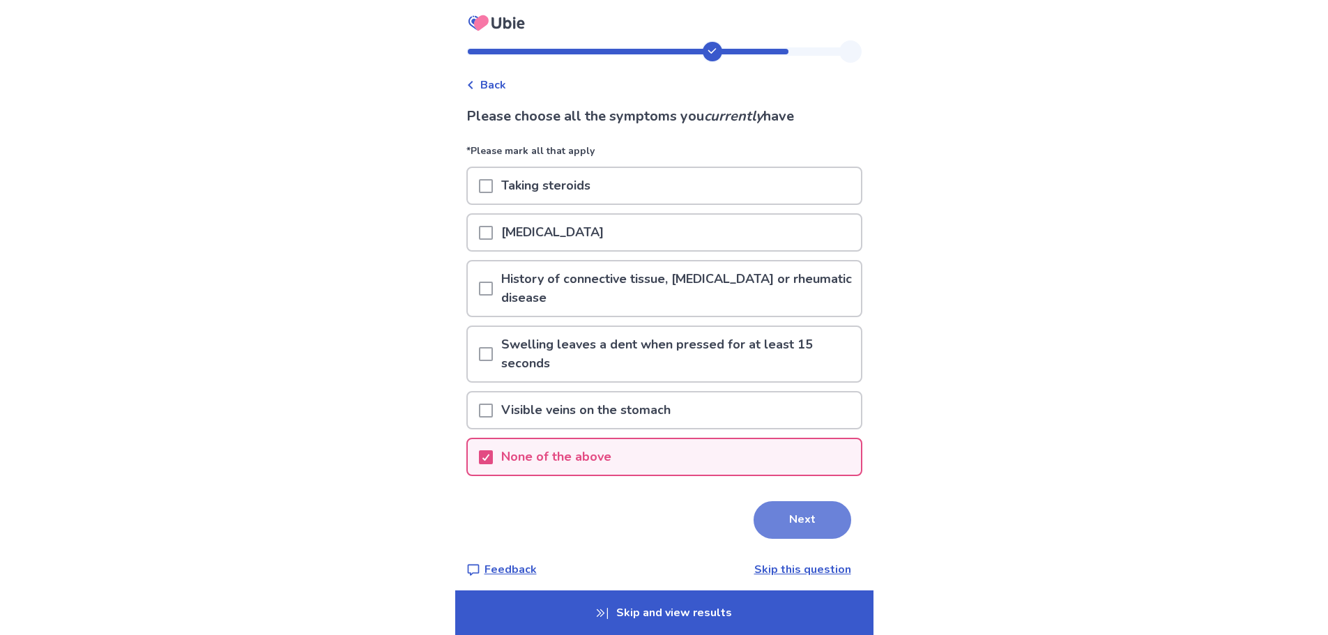
click at [813, 517] on button "Next" at bounding box center [802, 520] width 98 height 38
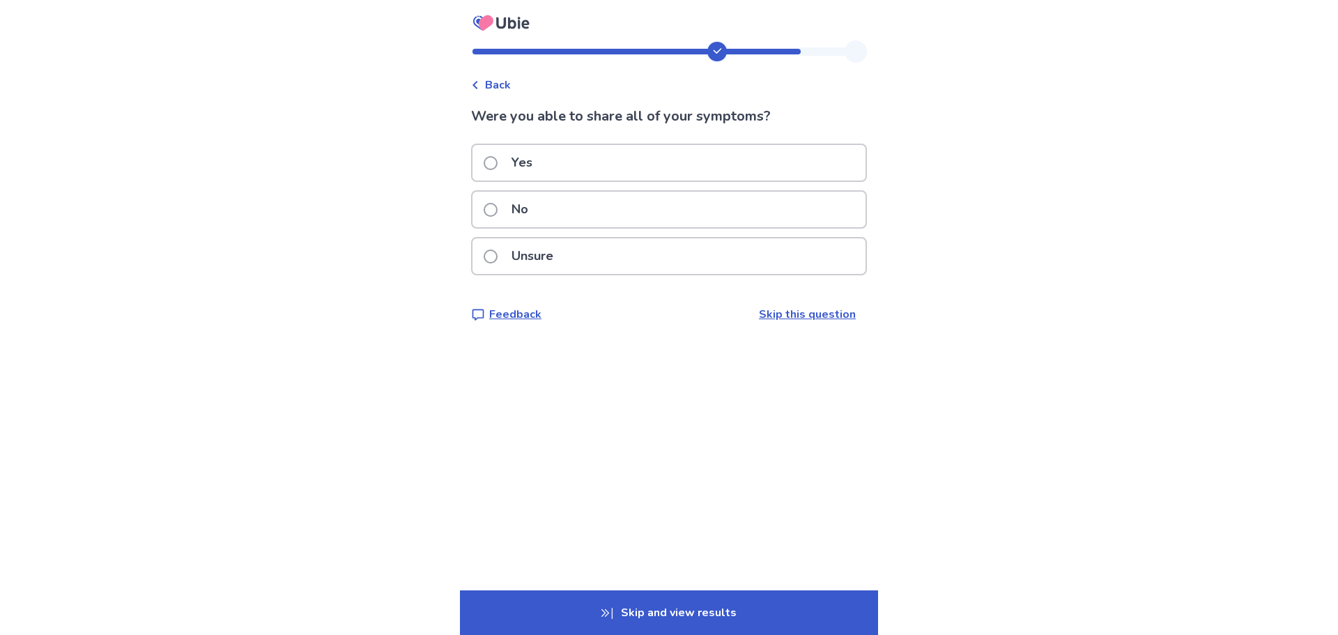
click at [502, 170] on label "Yes" at bounding box center [512, 163] width 57 height 36
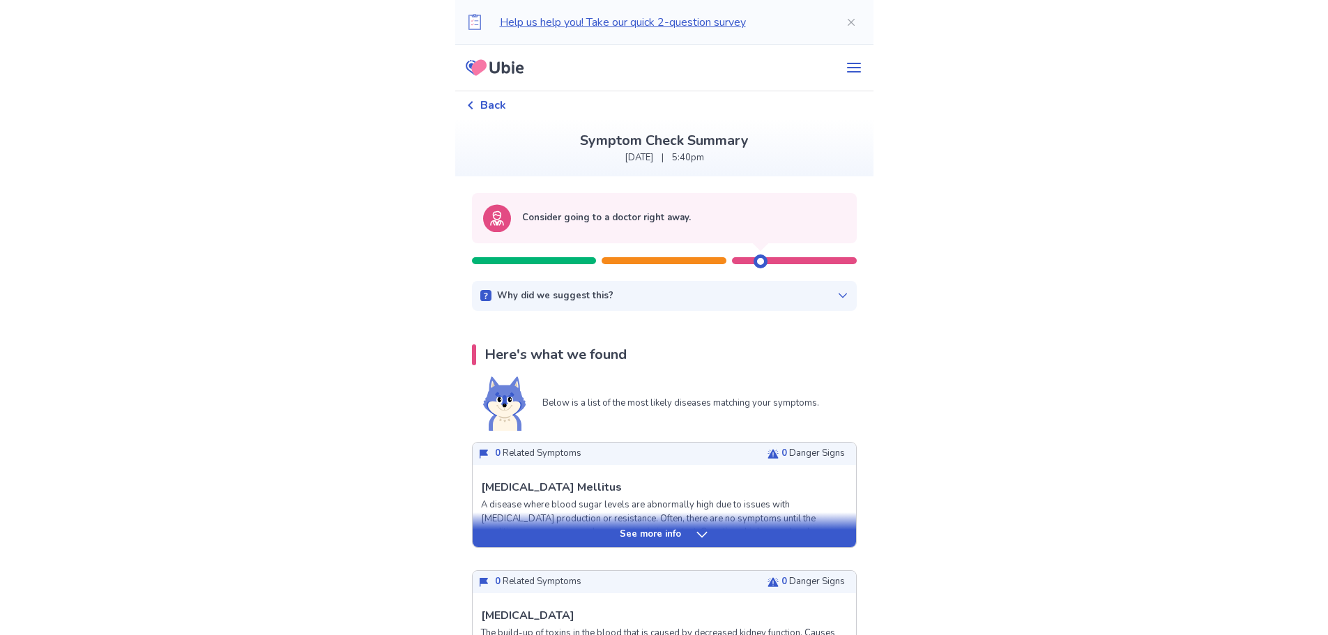
click at [837, 295] on icon at bounding box center [842, 295] width 11 height 11
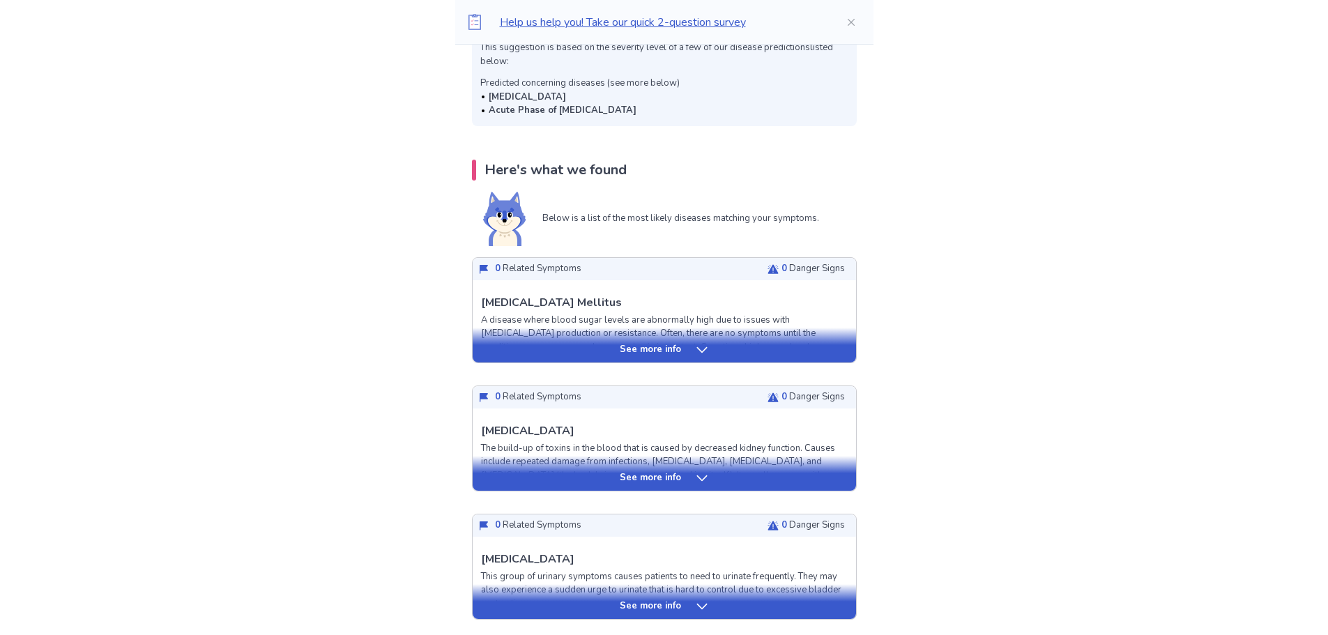
scroll to position [396, 0]
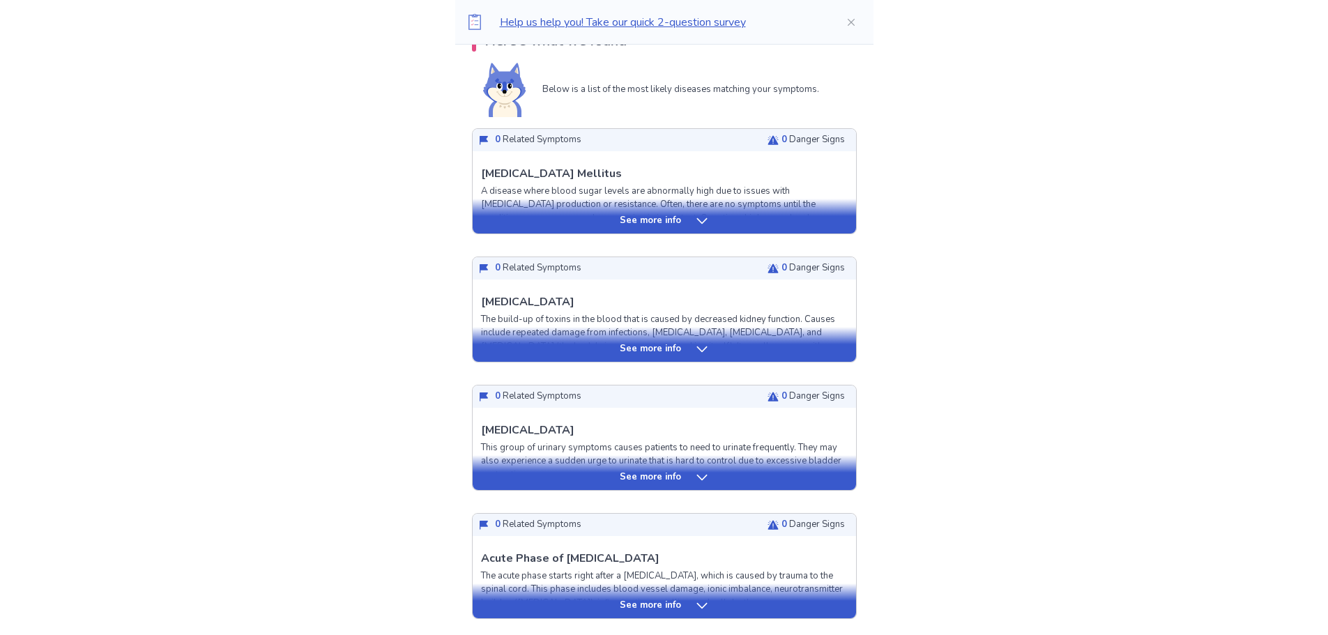
click at [695, 348] on icon at bounding box center [702, 349] width 14 height 14
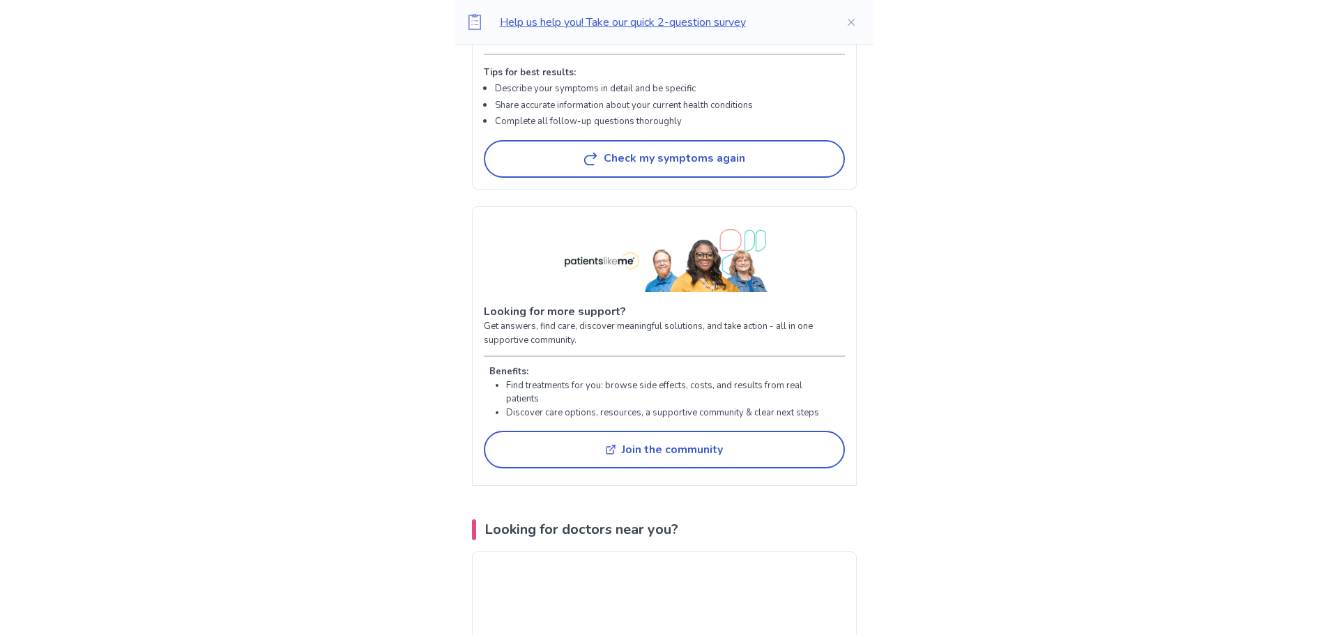
scroll to position [3726, 0]
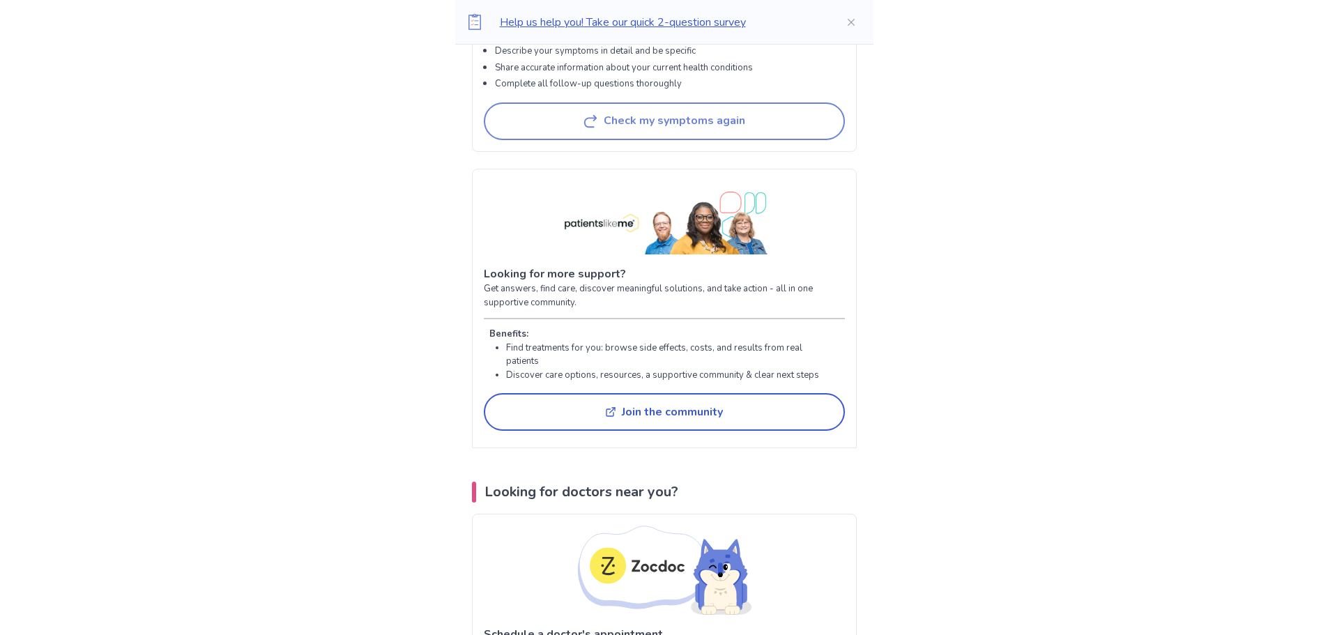
click at [629, 140] on button "Check my symptoms again" at bounding box center [664, 121] width 361 height 38
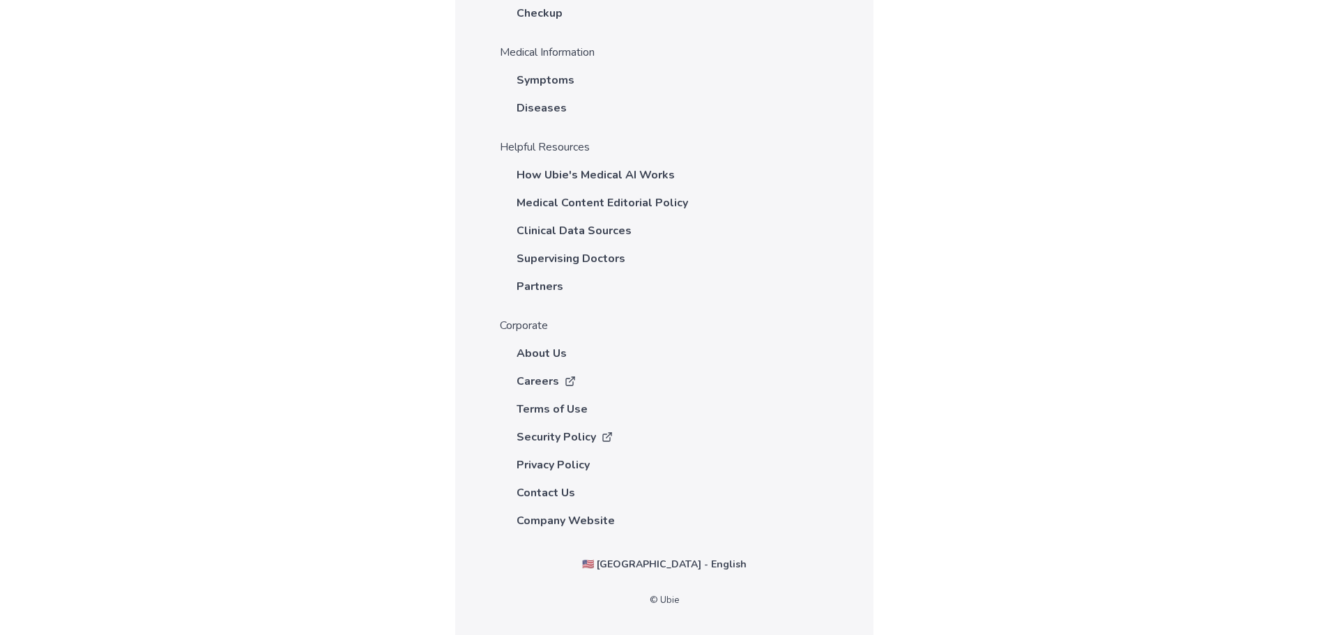
scroll to position [611, 0]
